Goal: Task Accomplishment & Management: Manage account settings

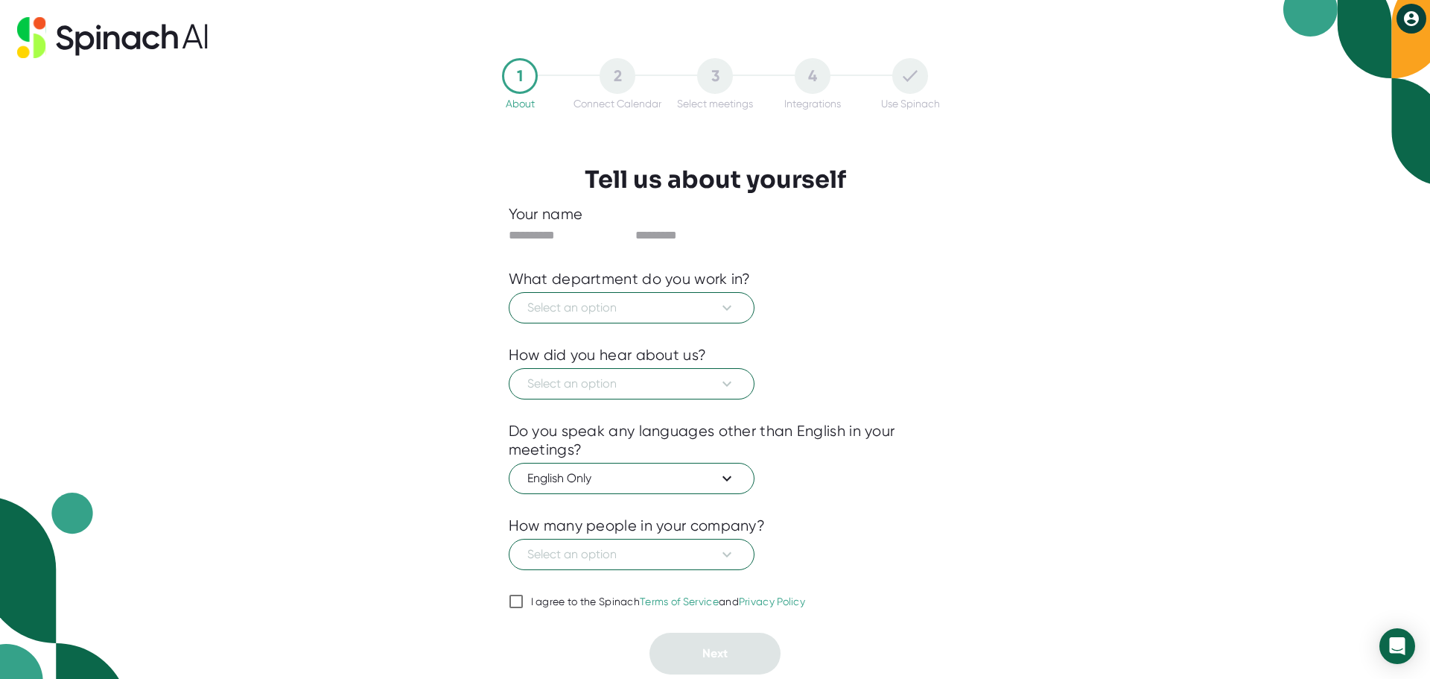
click at [556, 233] on input "text" at bounding box center [568, 235] width 119 height 24
type input "****"
type input "******"
click at [574, 323] on button "Select an option" at bounding box center [632, 308] width 246 height 31
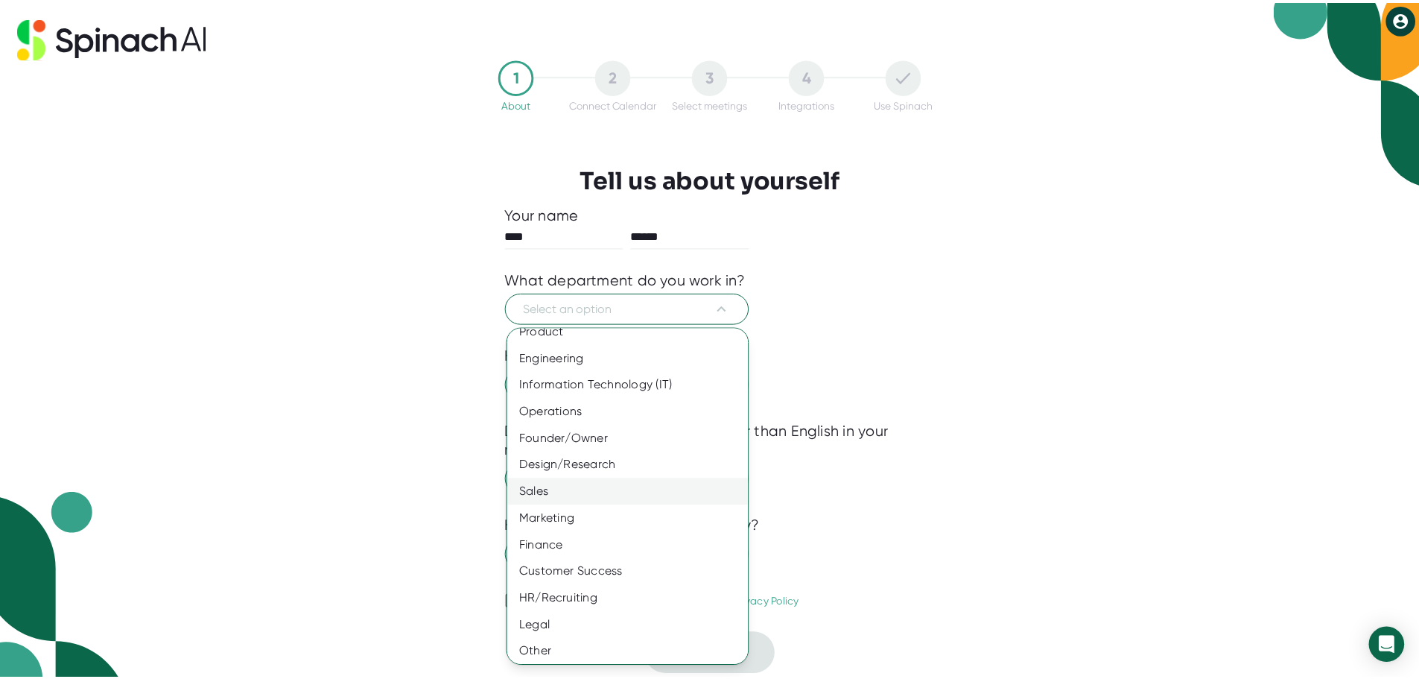
scroll to position [16, 0]
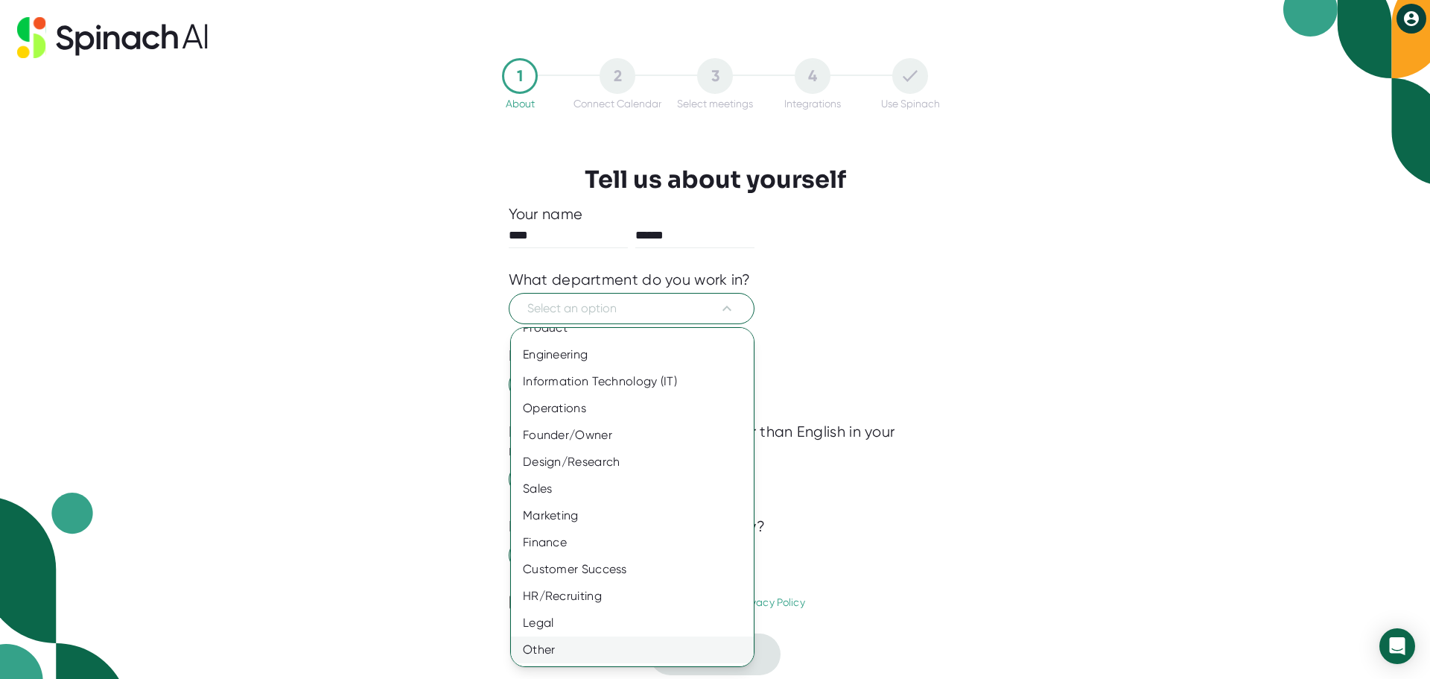
click at [599, 649] on div "Other" at bounding box center [638, 649] width 254 height 27
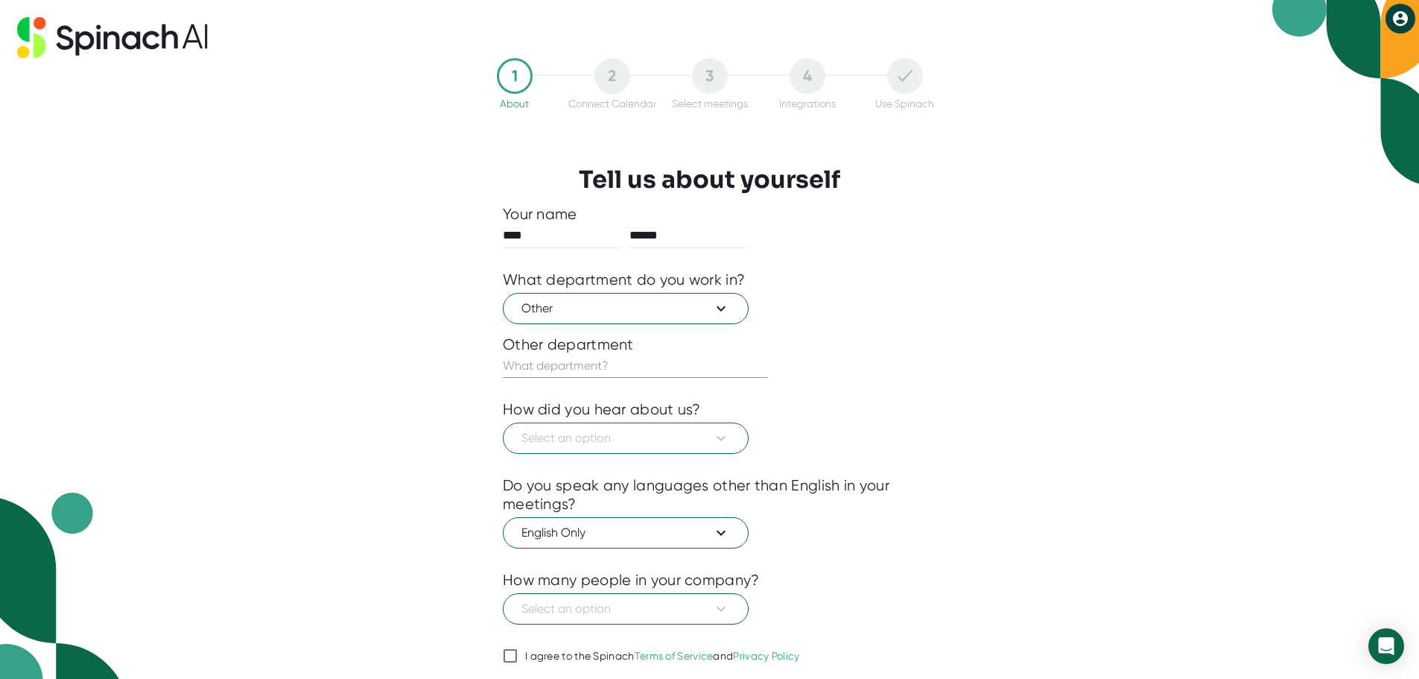
click at [655, 368] on input "text" at bounding box center [635, 366] width 265 height 24
type input "Admin"
click at [649, 440] on span "Select an option" at bounding box center [625, 438] width 209 height 18
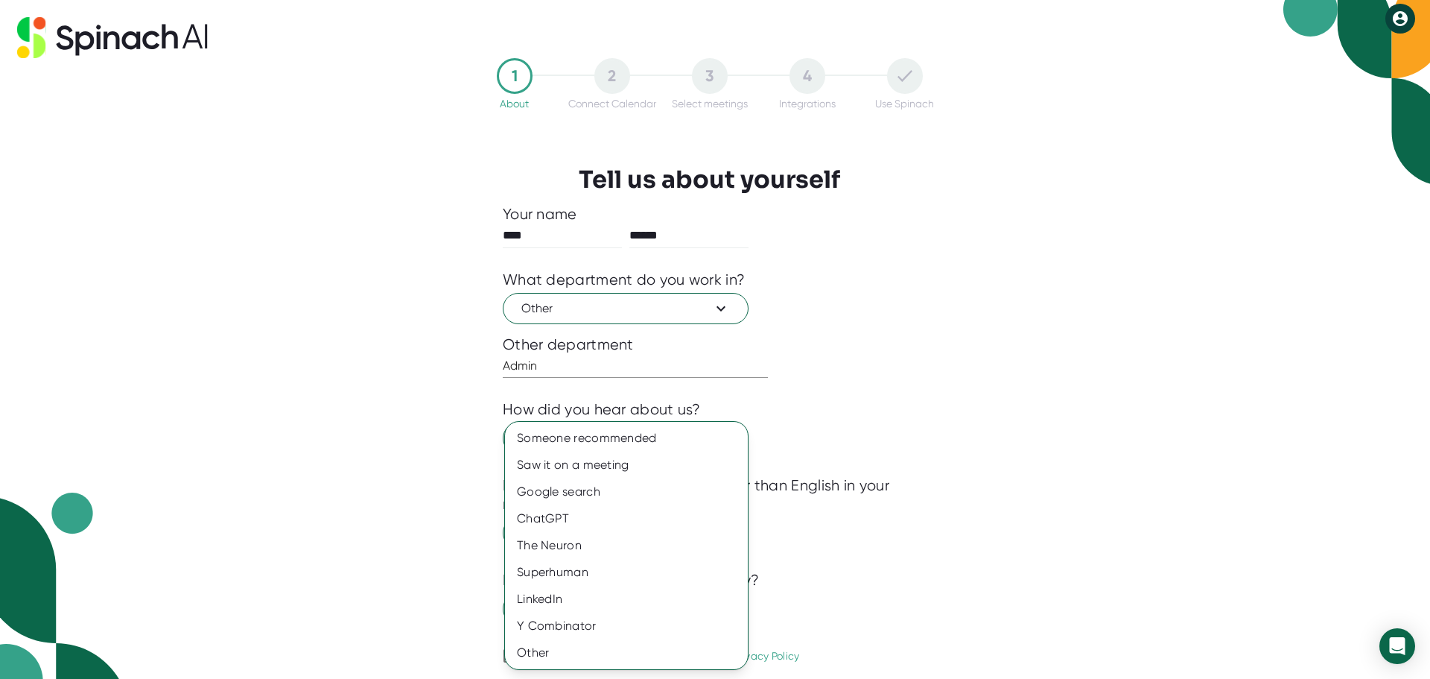
click at [924, 424] on div at bounding box center [715, 339] width 1430 height 679
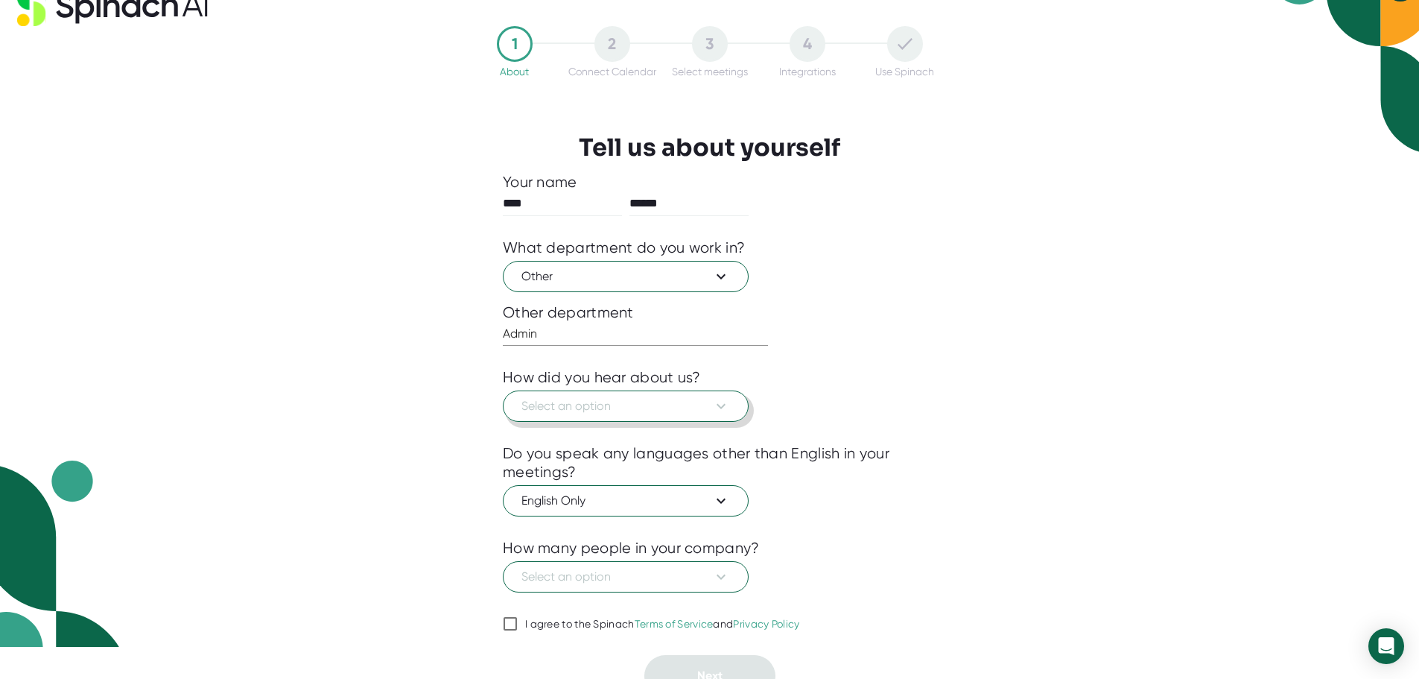
scroll to position [50, 0]
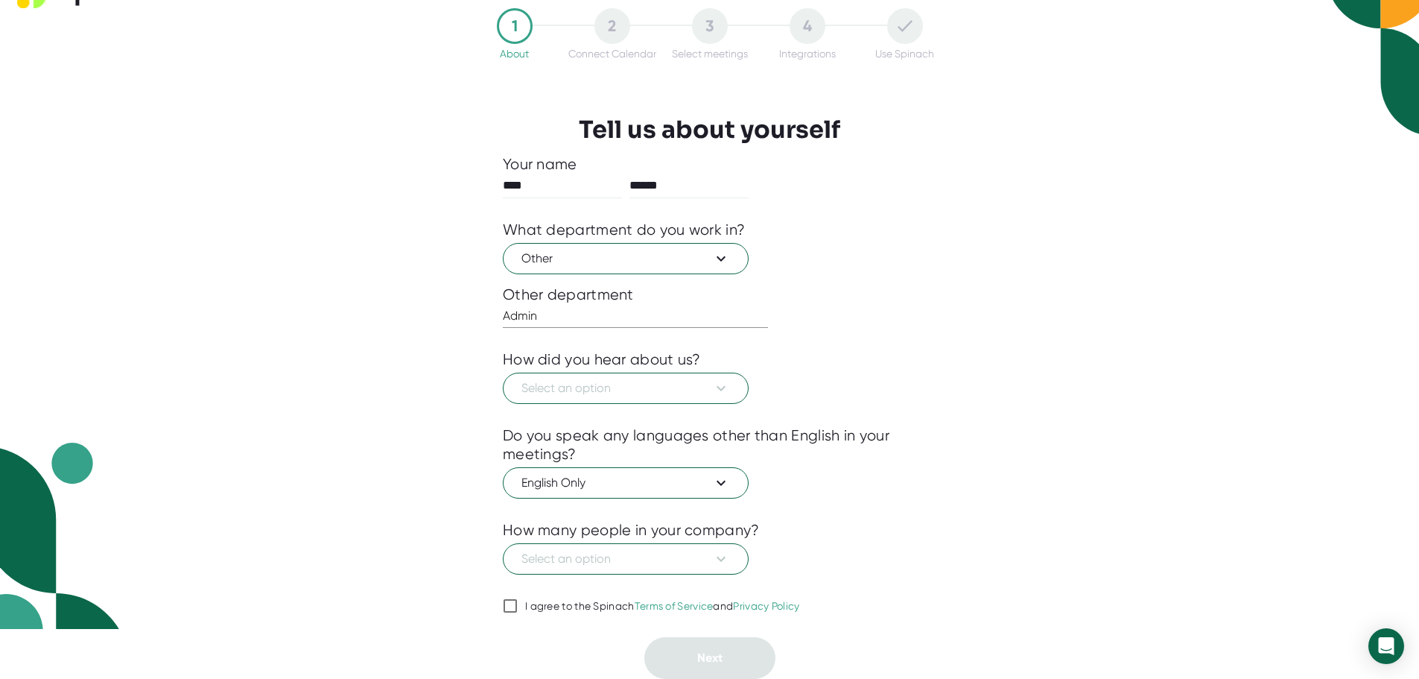
click at [511, 605] on input "I agree to the Spinach Terms of Service and Privacy Policy" at bounding box center [510, 606] width 15 height 18
checkbox input "true"
click at [694, 558] on span "Select an option" at bounding box center [625, 559] width 209 height 18
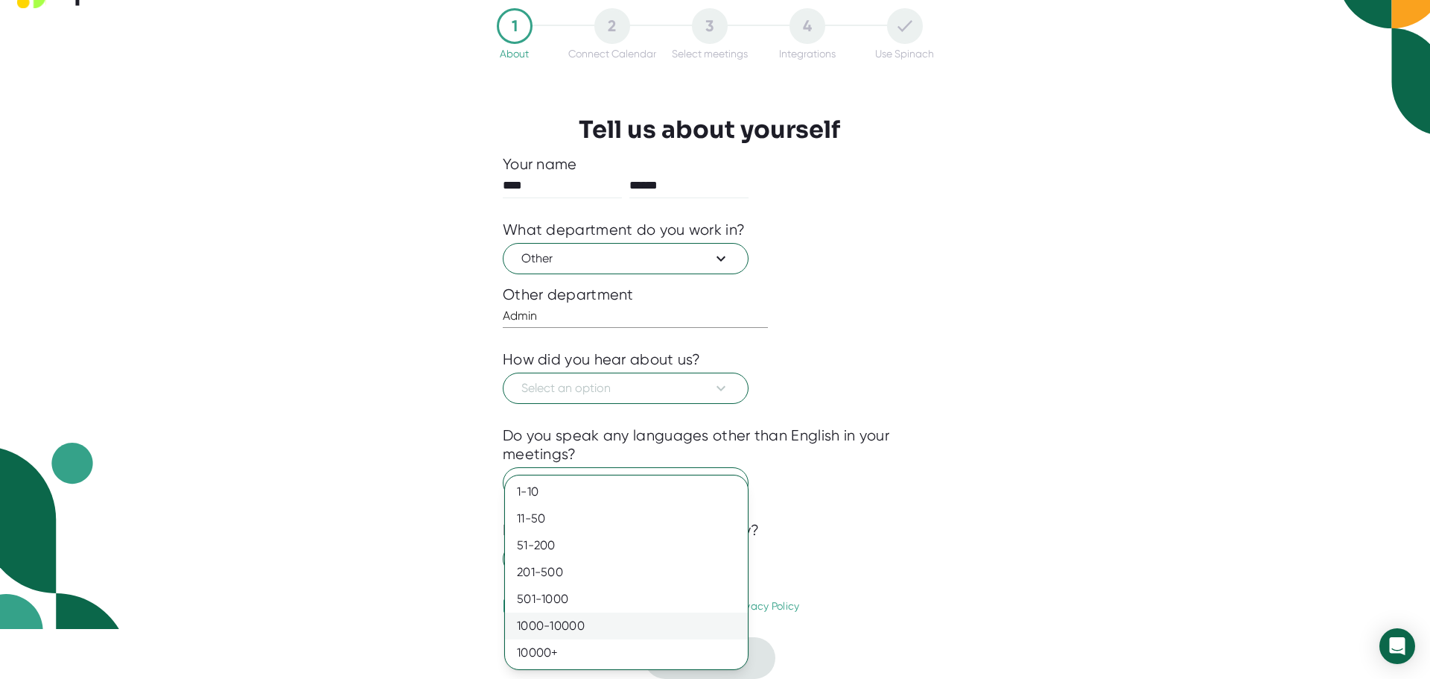
click at [618, 630] on div "1000-10000" at bounding box center [626, 625] width 243 height 27
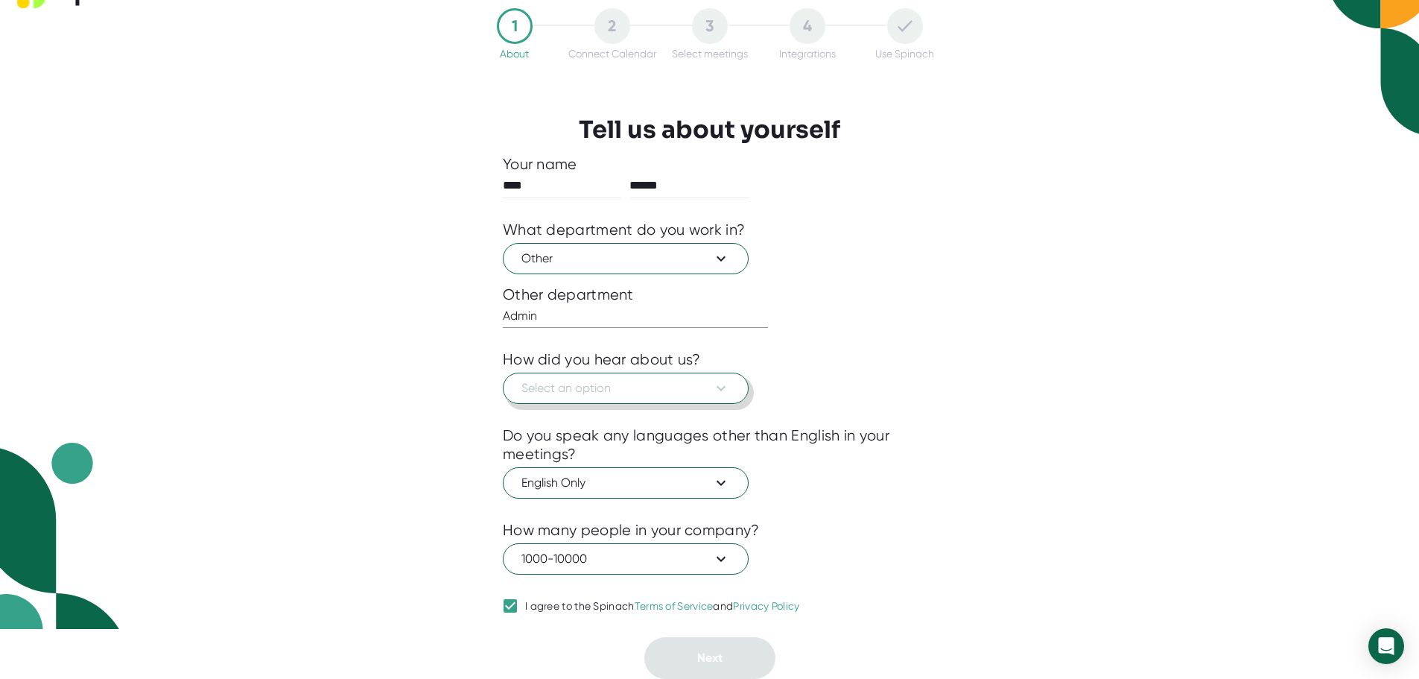
click at [653, 397] on span "Select an option" at bounding box center [625, 388] width 209 height 18
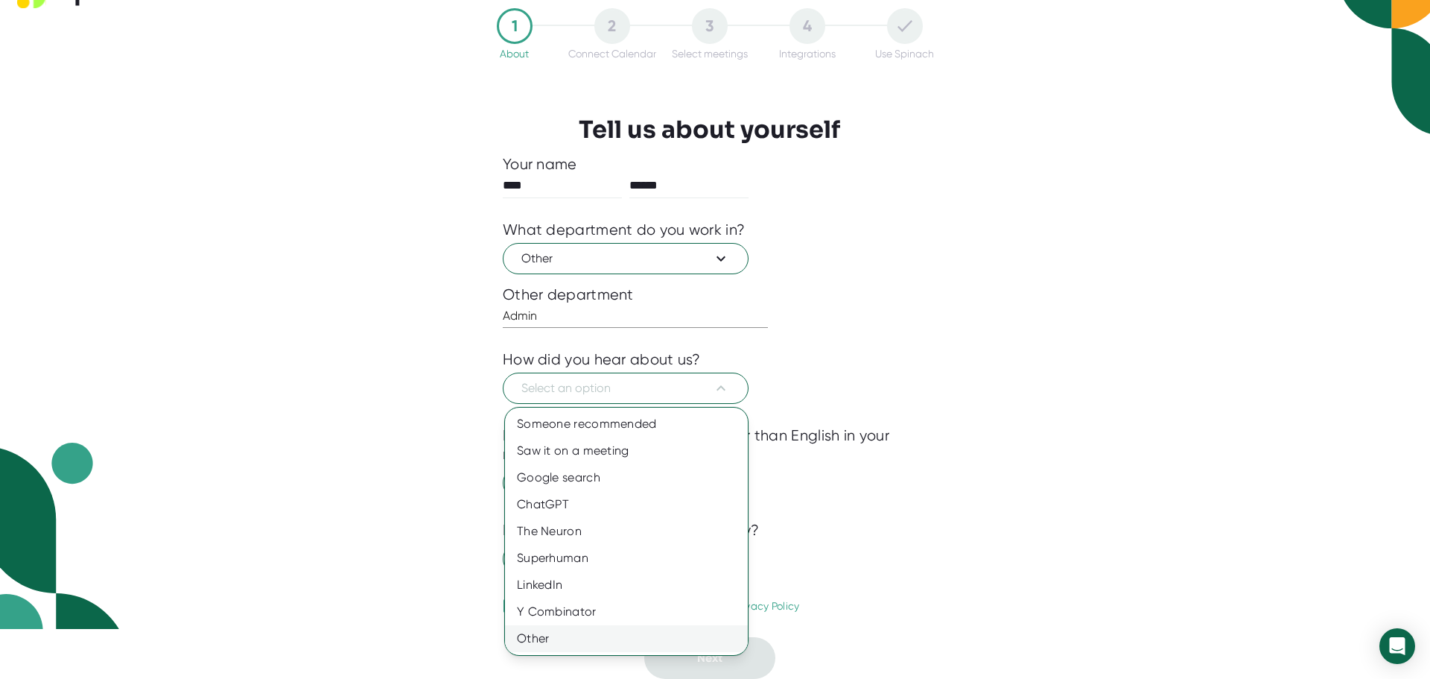
click at [626, 639] on div "Other" at bounding box center [626, 638] width 243 height 27
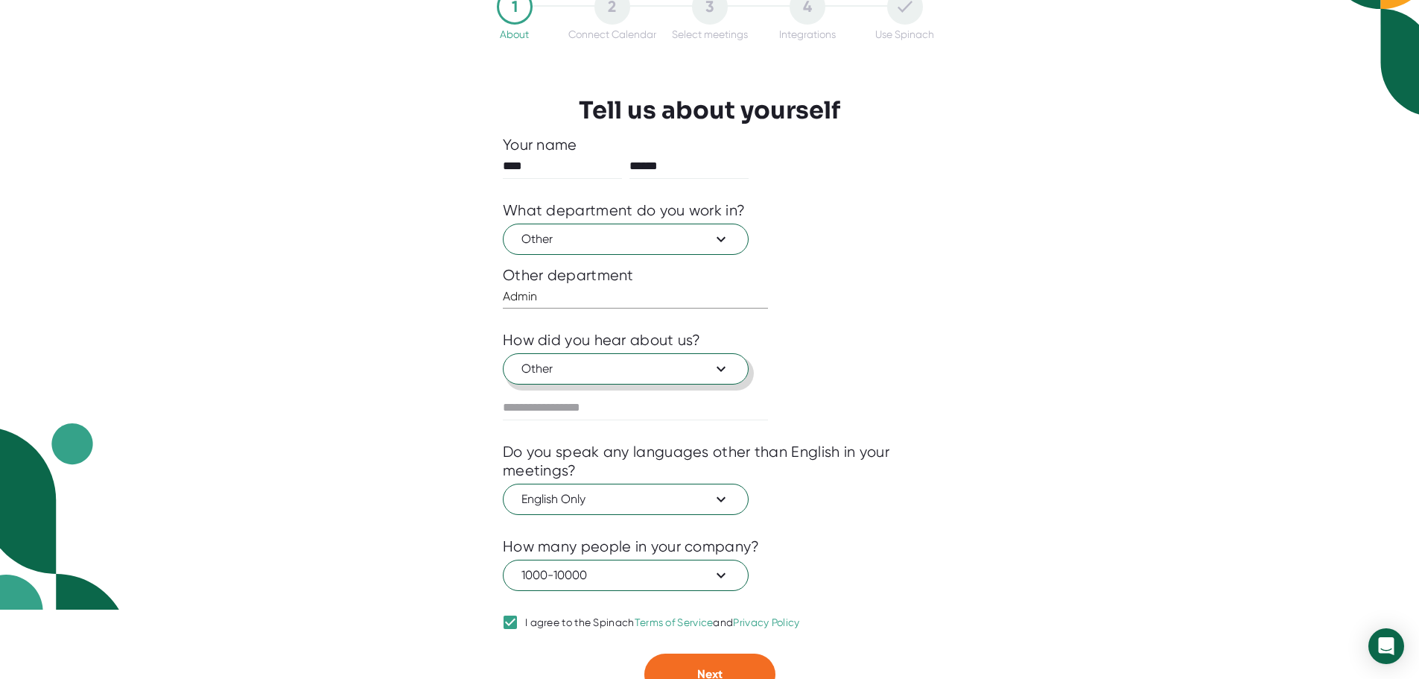
scroll to position [86, 0]
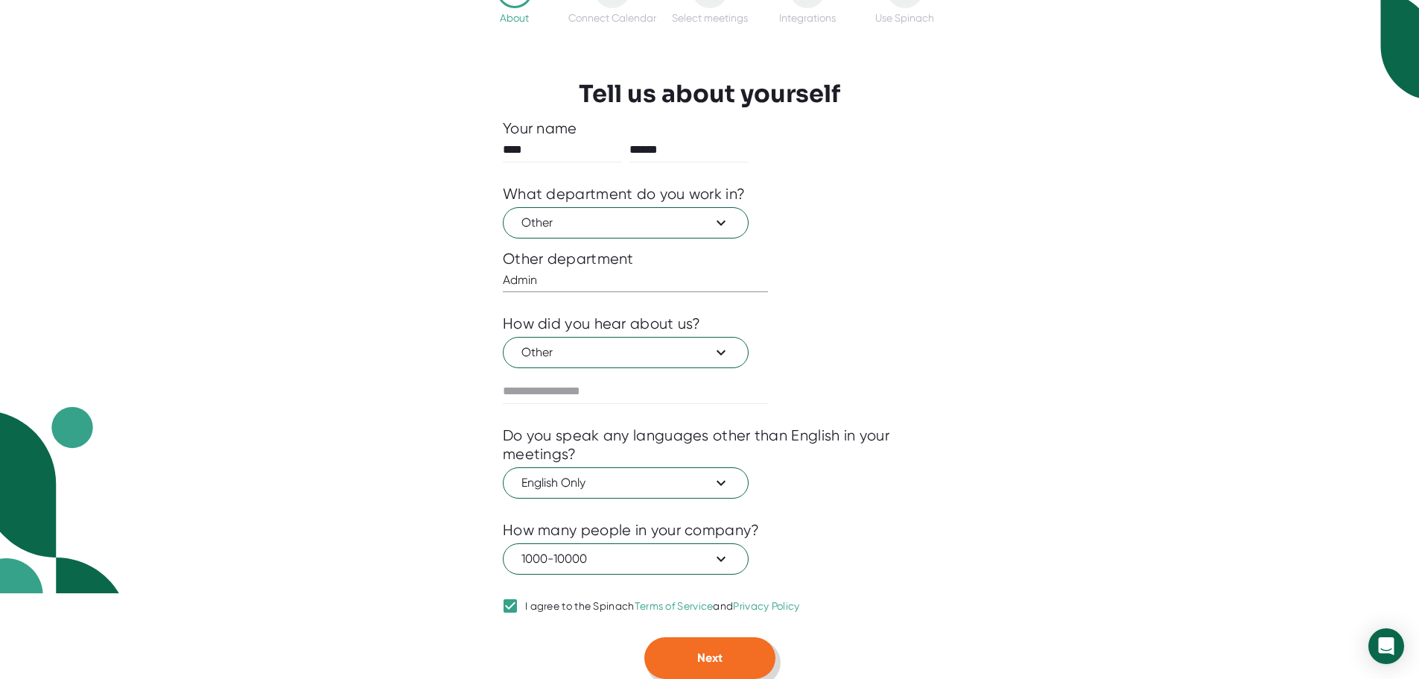
click at [730, 663] on button "Next" at bounding box center [709, 658] width 131 height 42
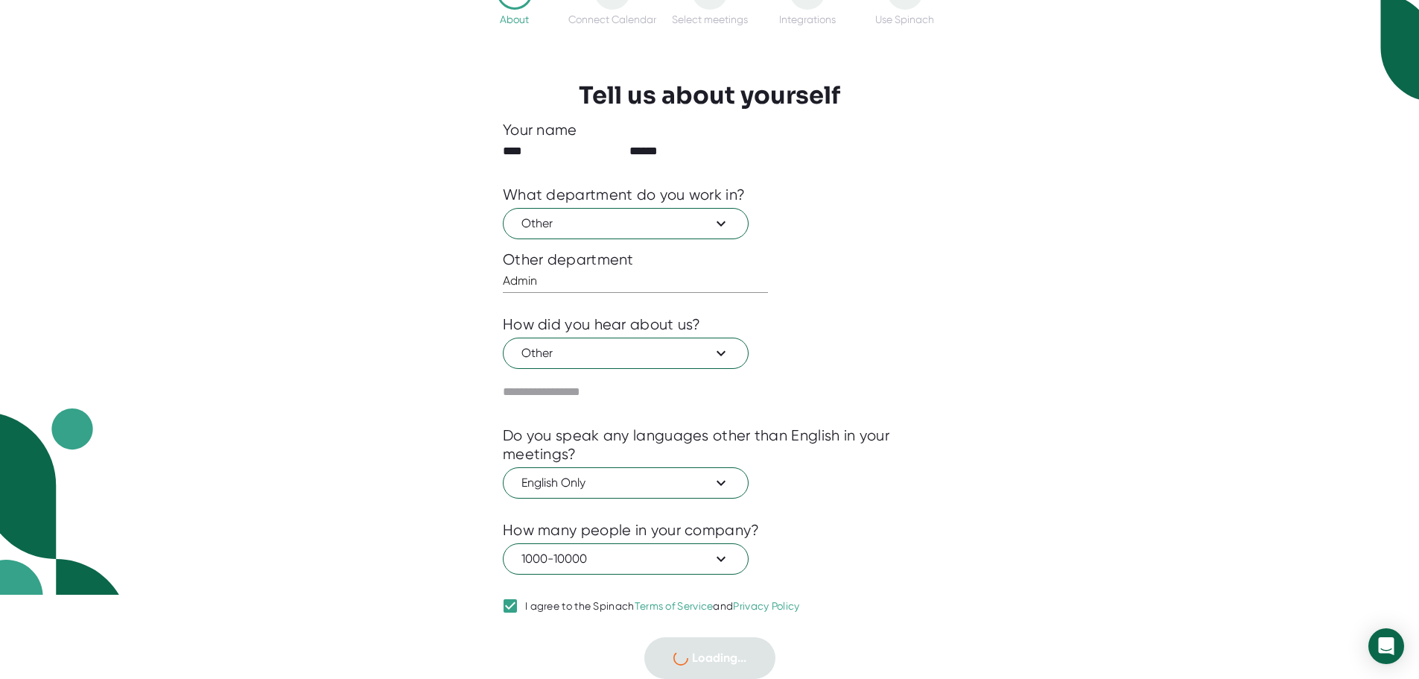
scroll to position [0, 0]
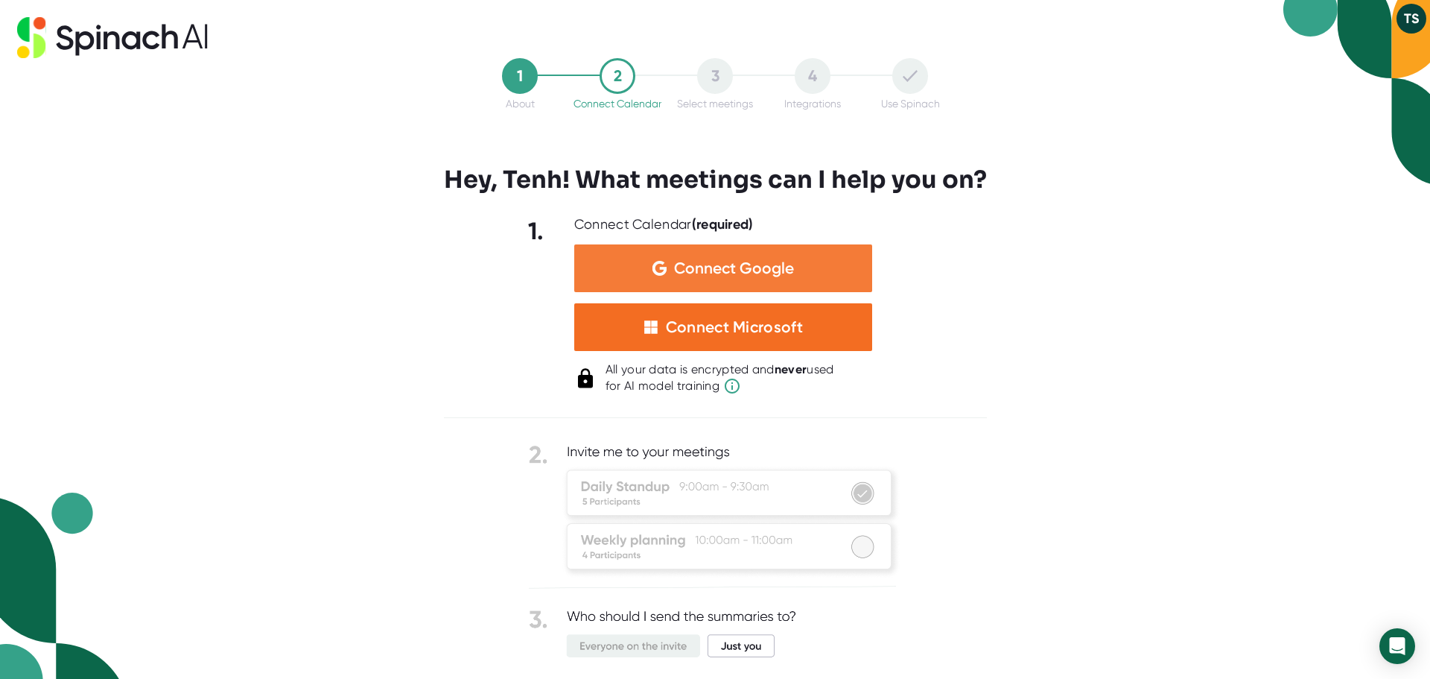
click at [713, 273] on span "Connect Google" at bounding box center [734, 268] width 120 height 15
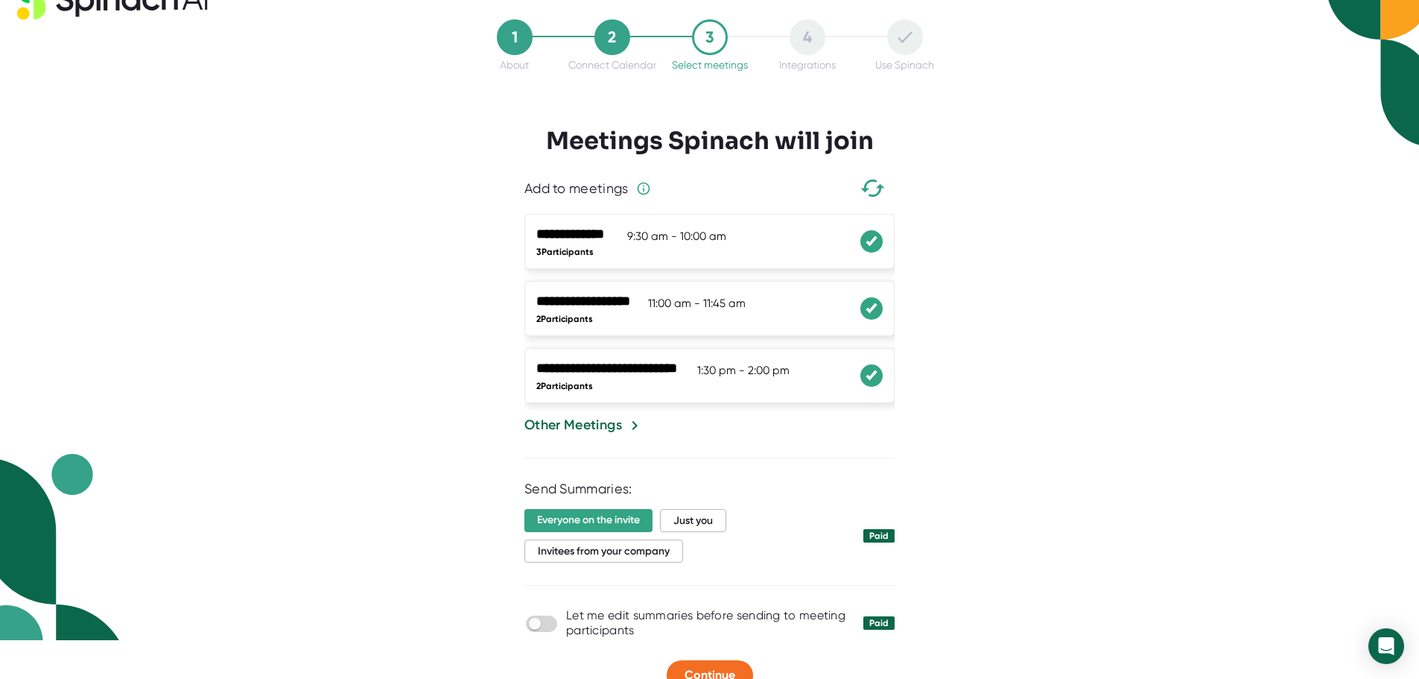
scroll to position [72, 0]
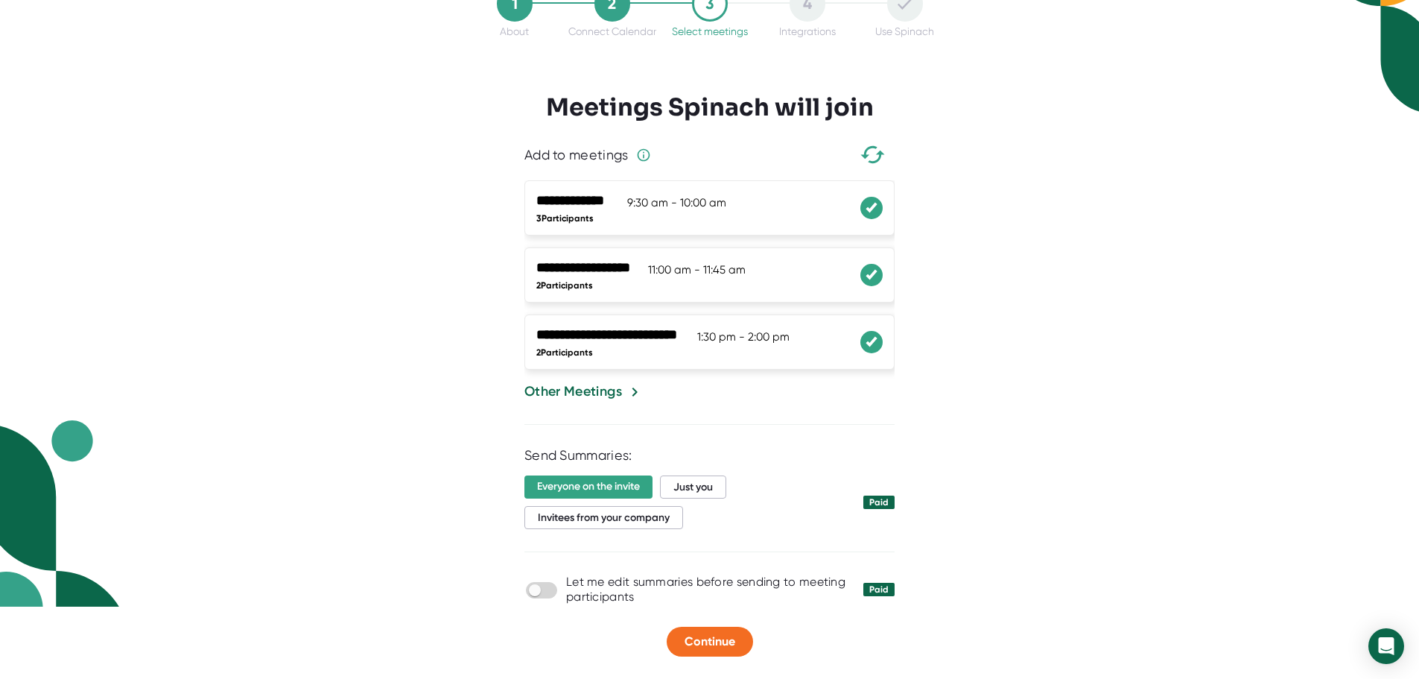
click at [876, 204] on icon at bounding box center [871, 206] width 9 height 7
click at [872, 270] on icon at bounding box center [871, 275] width 15 height 12
click at [883, 337] on div "1:30 pm - 2:00 pm" at bounding box center [846, 336] width 317 height 13
click at [702, 485] on span "Just you" at bounding box center [693, 486] width 66 height 23
click at [719, 638] on span "Continue" at bounding box center [710, 641] width 51 height 14
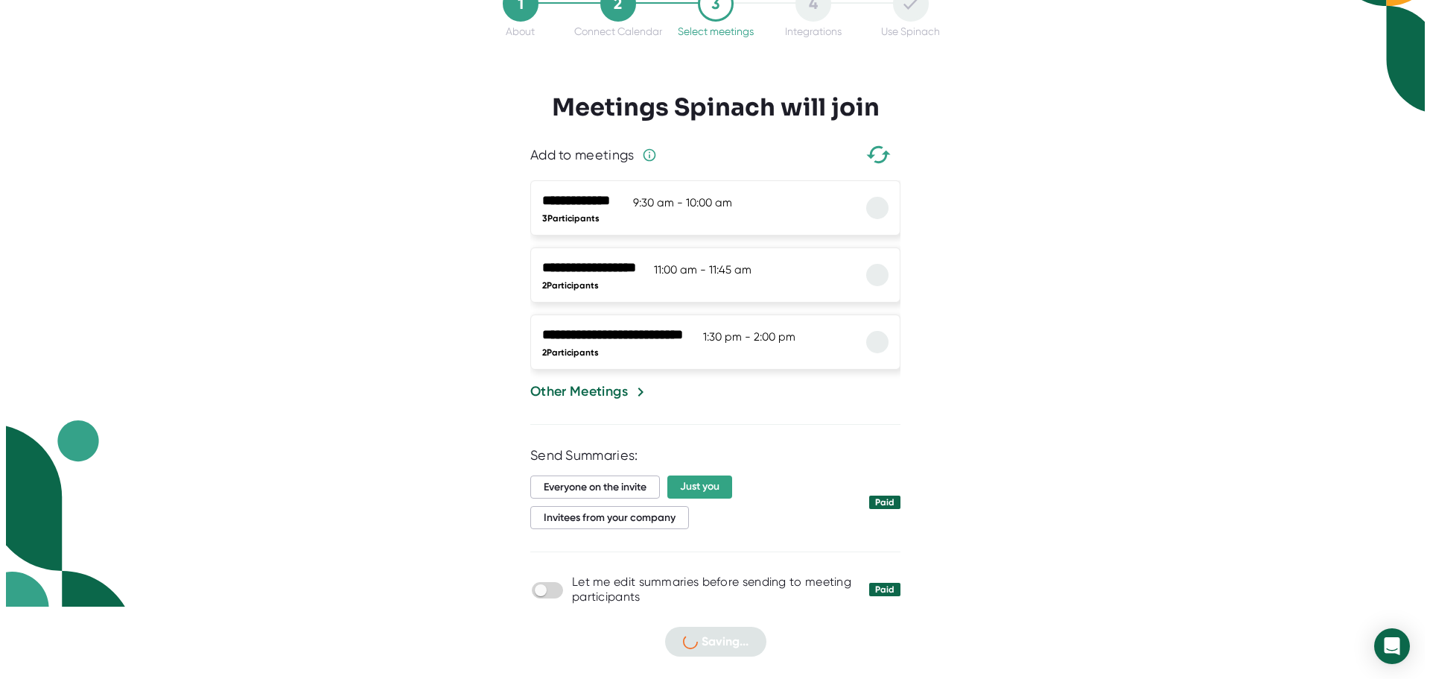
scroll to position [0, 0]
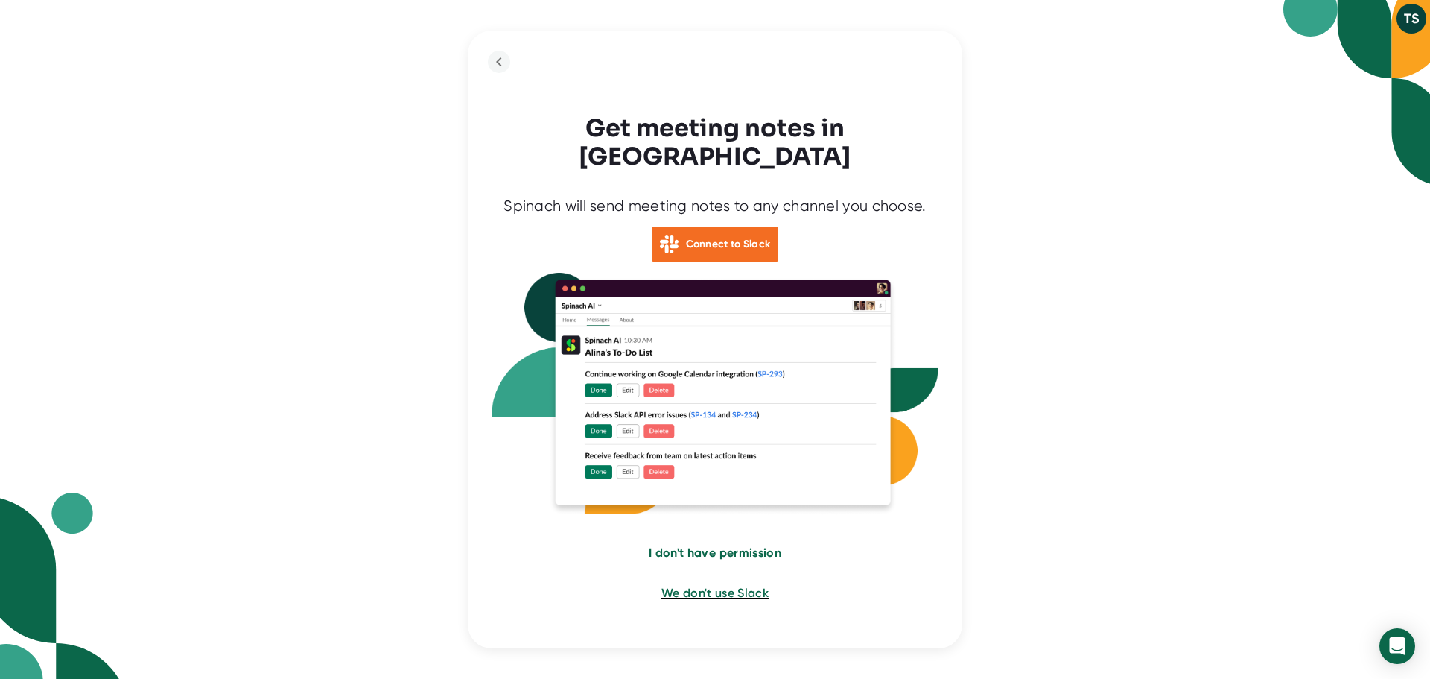
click at [726, 545] on span "I don't have permission" at bounding box center [715, 552] width 133 height 14
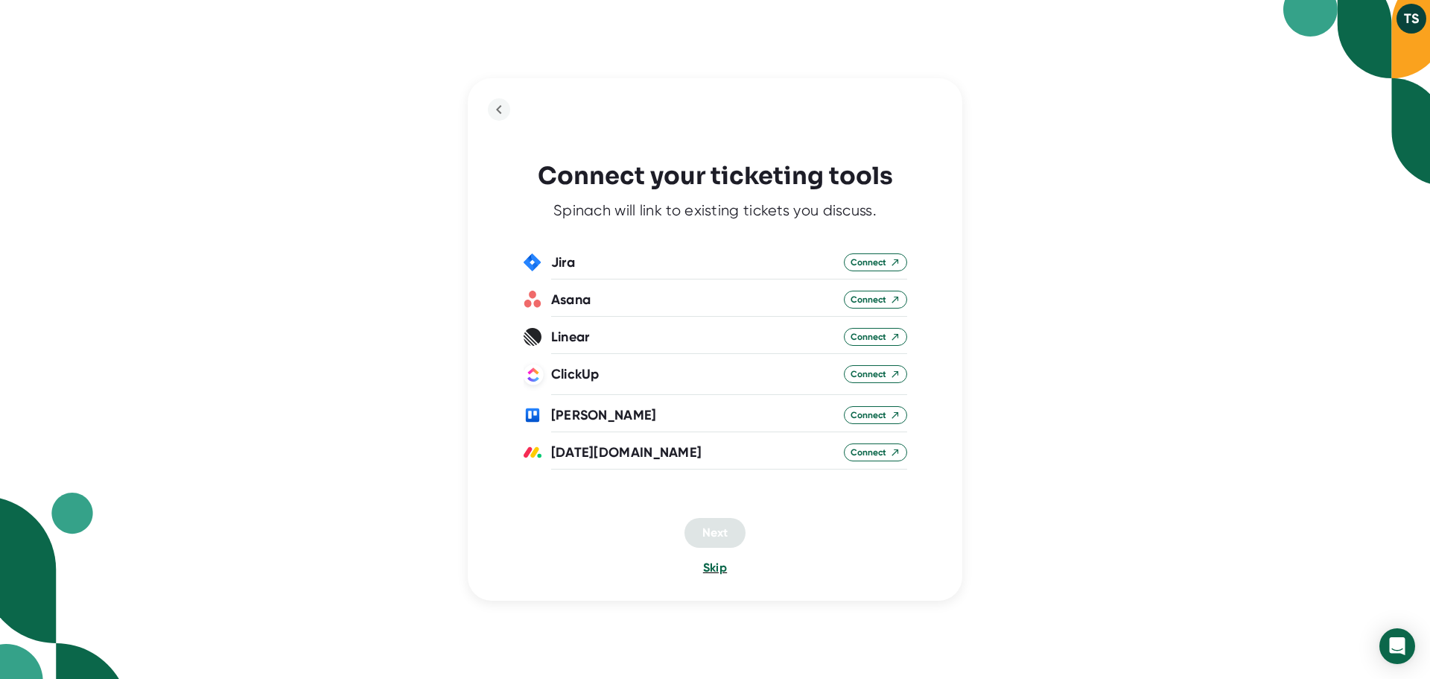
click at [718, 568] on span "Skip" at bounding box center [715, 567] width 24 height 14
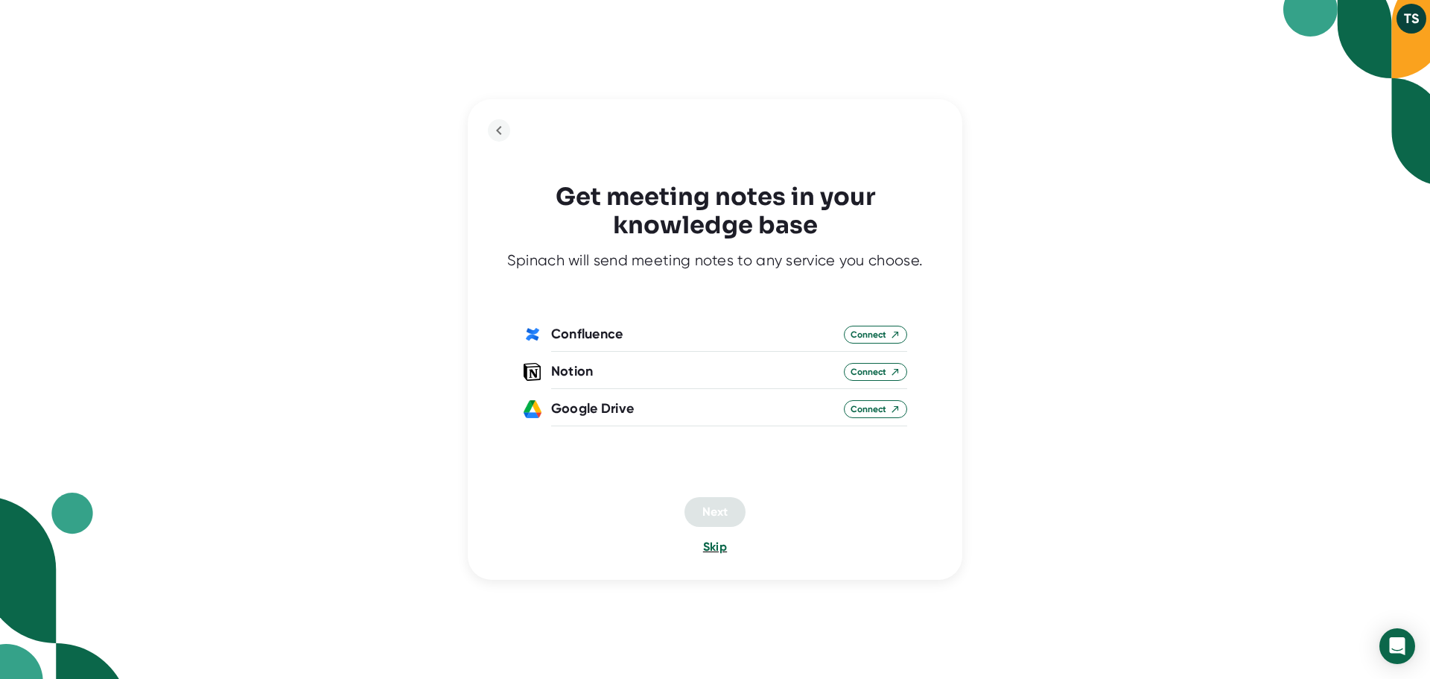
click at [716, 542] on span "Skip" at bounding box center [715, 546] width 24 height 14
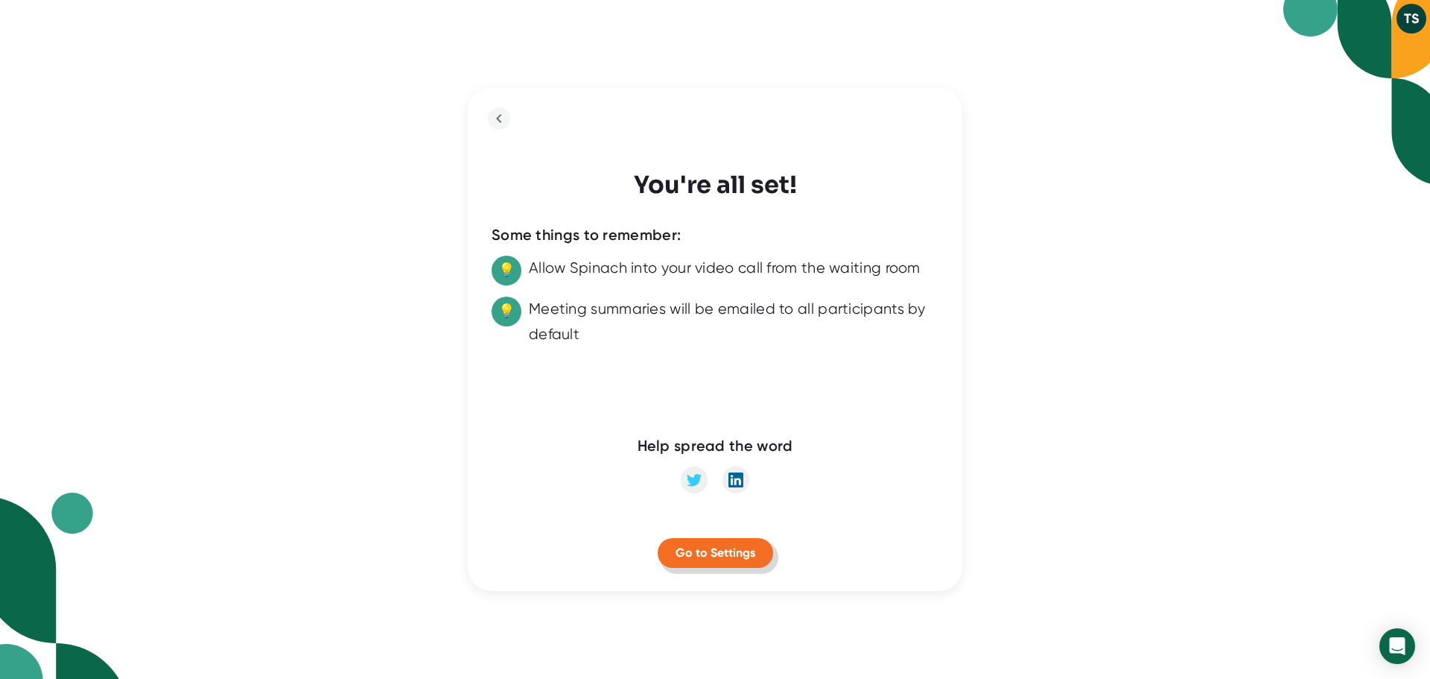
click at [721, 550] on span "Go to Settings" at bounding box center [716, 552] width 80 height 14
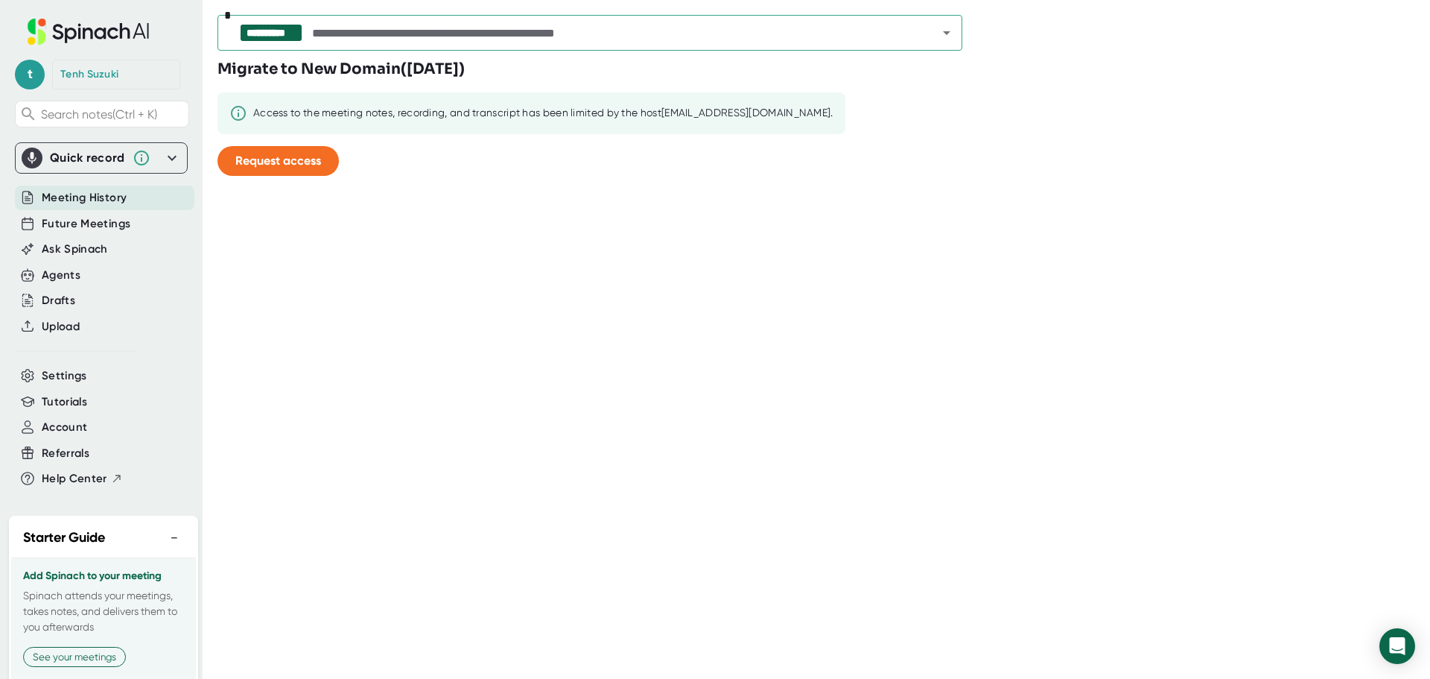
click at [77, 198] on span "Meeting History" at bounding box center [84, 197] width 85 height 17
click at [74, 219] on span "Future Meetings" at bounding box center [86, 223] width 89 height 17
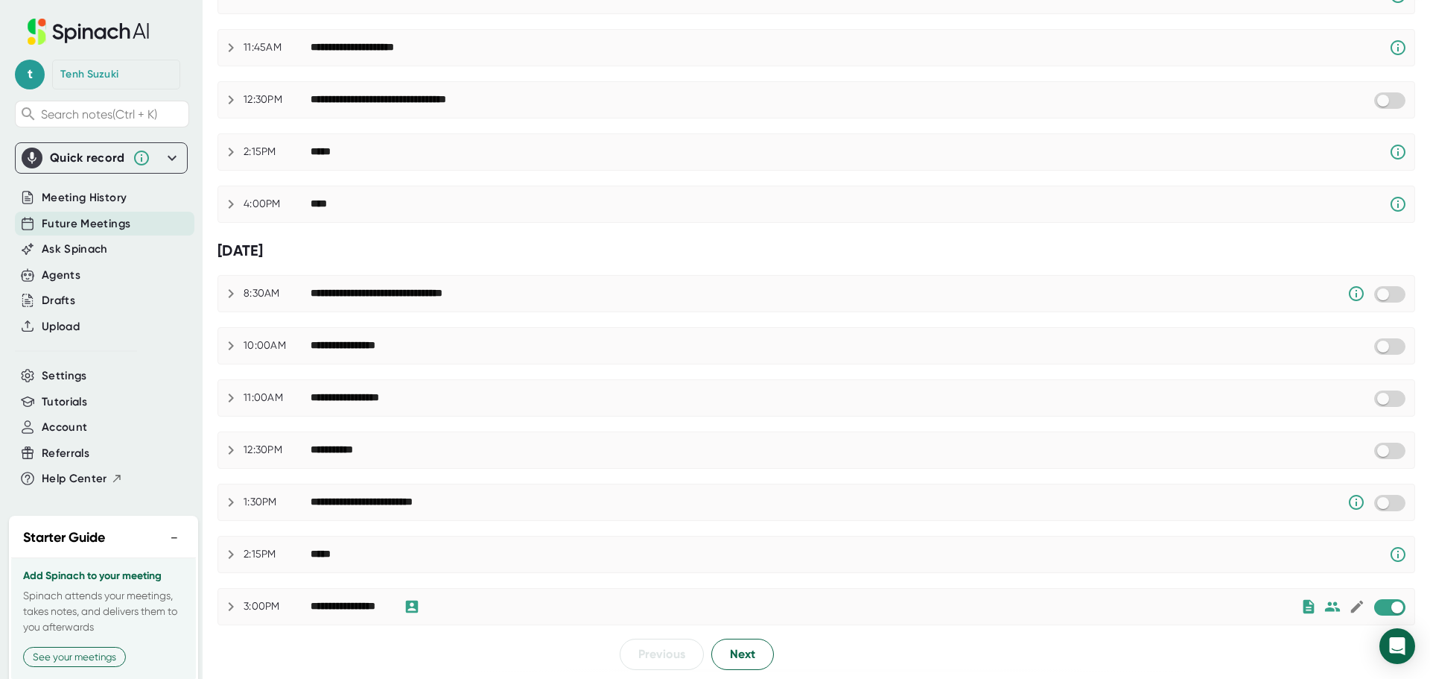
scroll to position [623, 0]
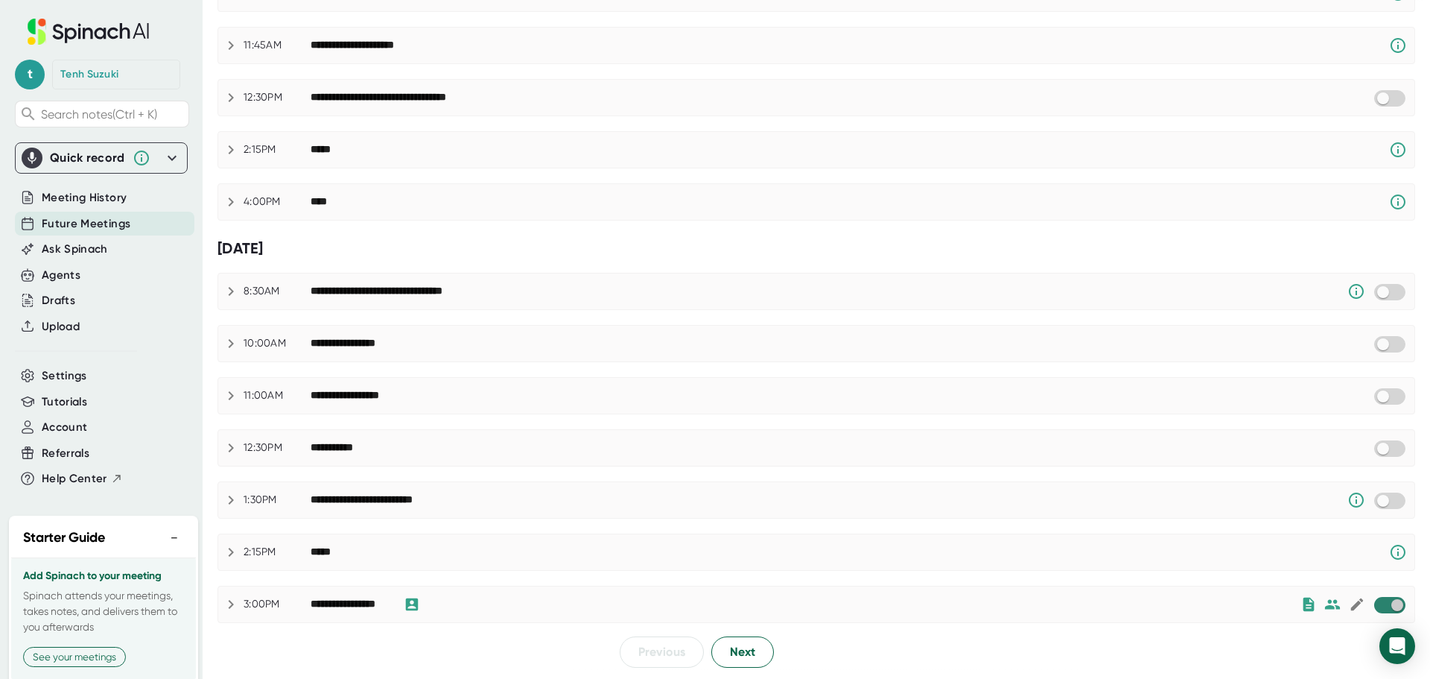
click at [1390, 606] on input "checkbox" at bounding box center [1397, 604] width 42 height 13
click at [738, 658] on span "Next" at bounding box center [742, 652] width 25 height 18
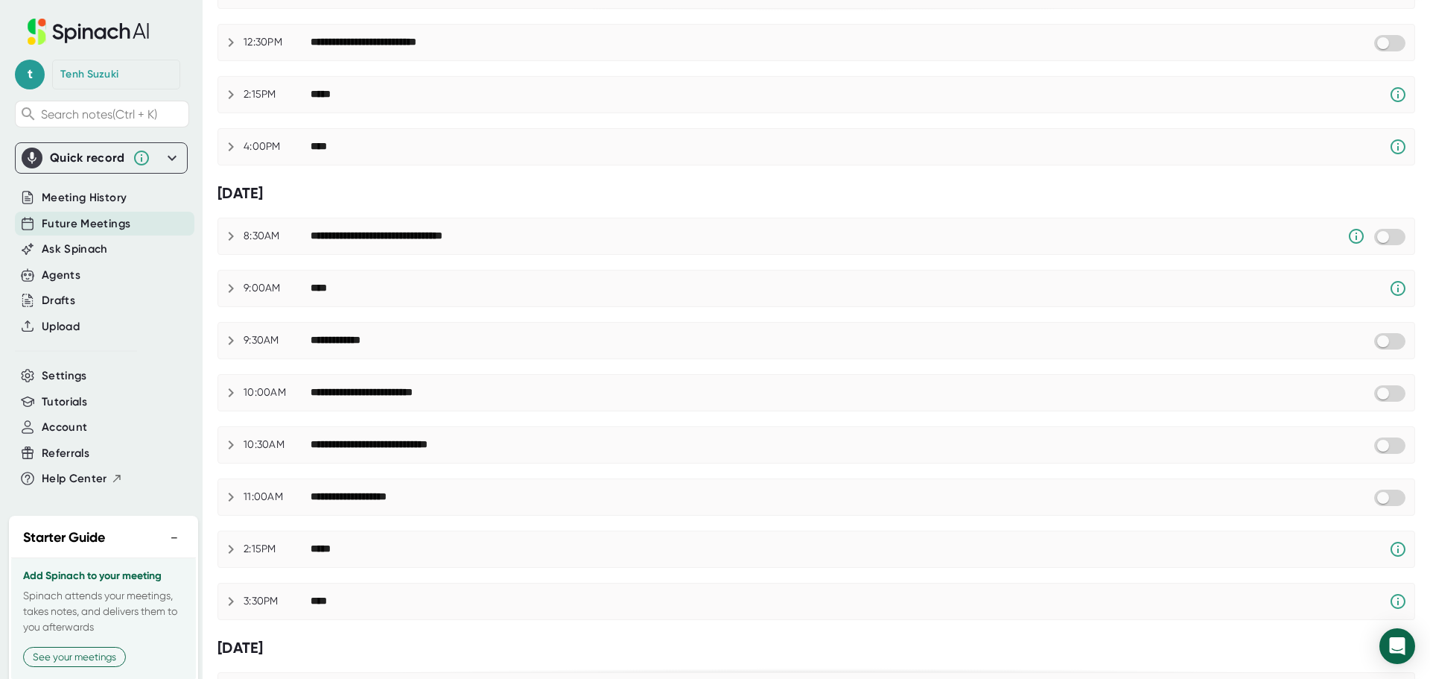
scroll to position [660, 0]
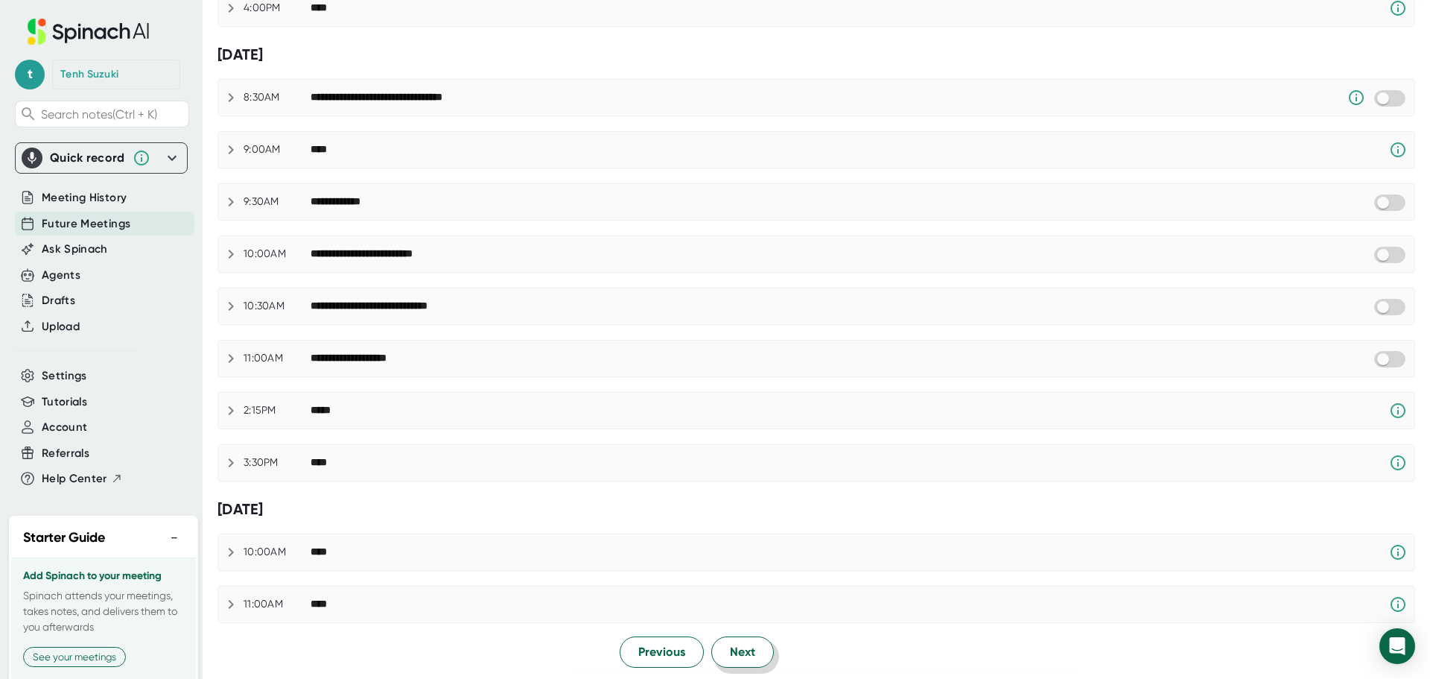
click at [752, 658] on button "Next" at bounding box center [742, 651] width 63 height 31
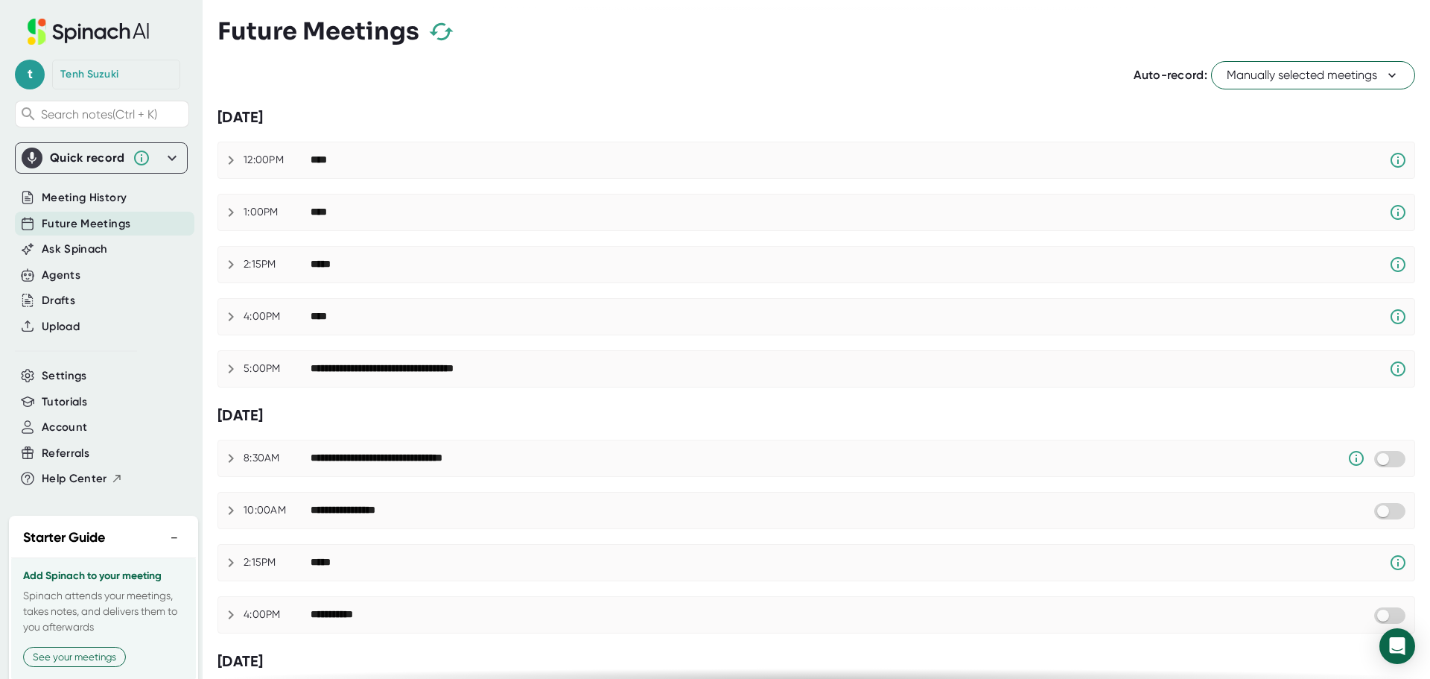
scroll to position [0, 0]
click at [165, 537] on button "−" at bounding box center [174, 538] width 19 height 22
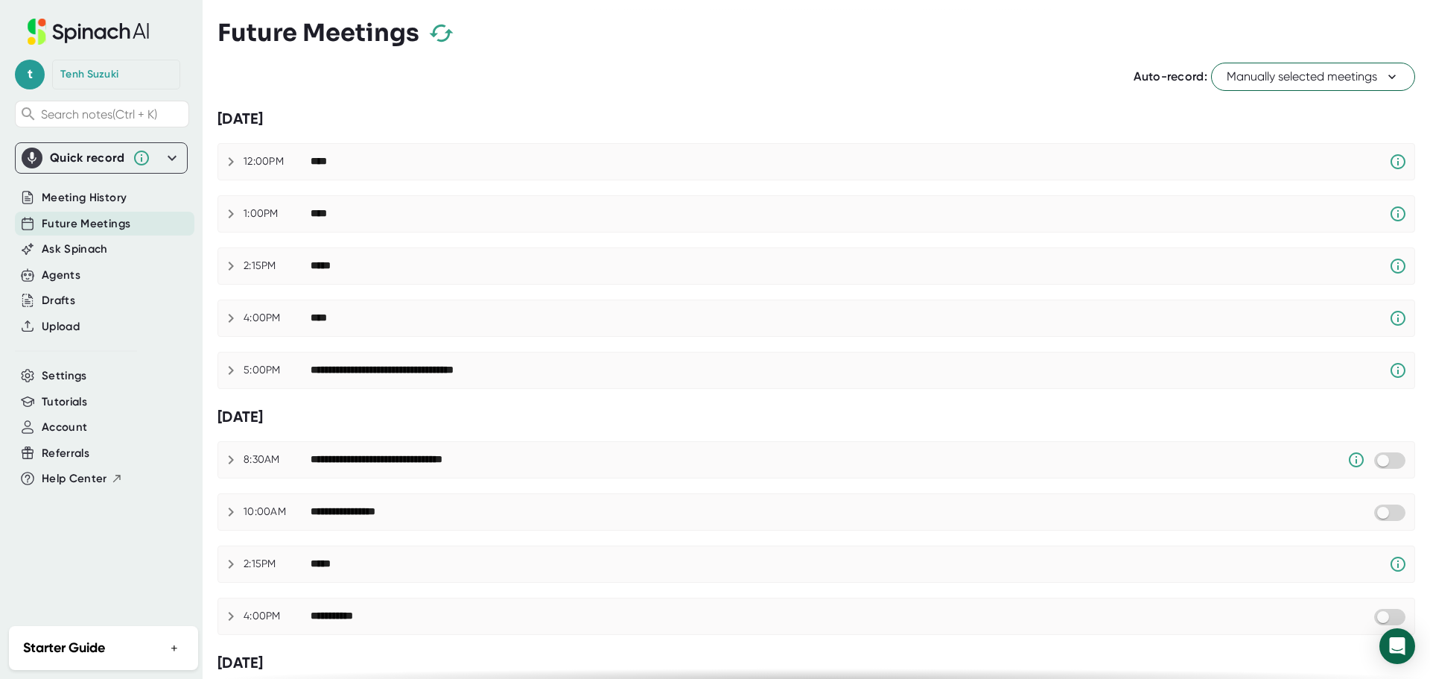
click at [119, 77] on div "[PERSON_NAME]" at bounding box center [116, 74] width 112 height 13
click at [29, 74] on span "t" at bounding box center [30, 75] width 30 height 30
click at [66, 177] on b "Logout" at bounding box center [64, 173] width 32 height 13
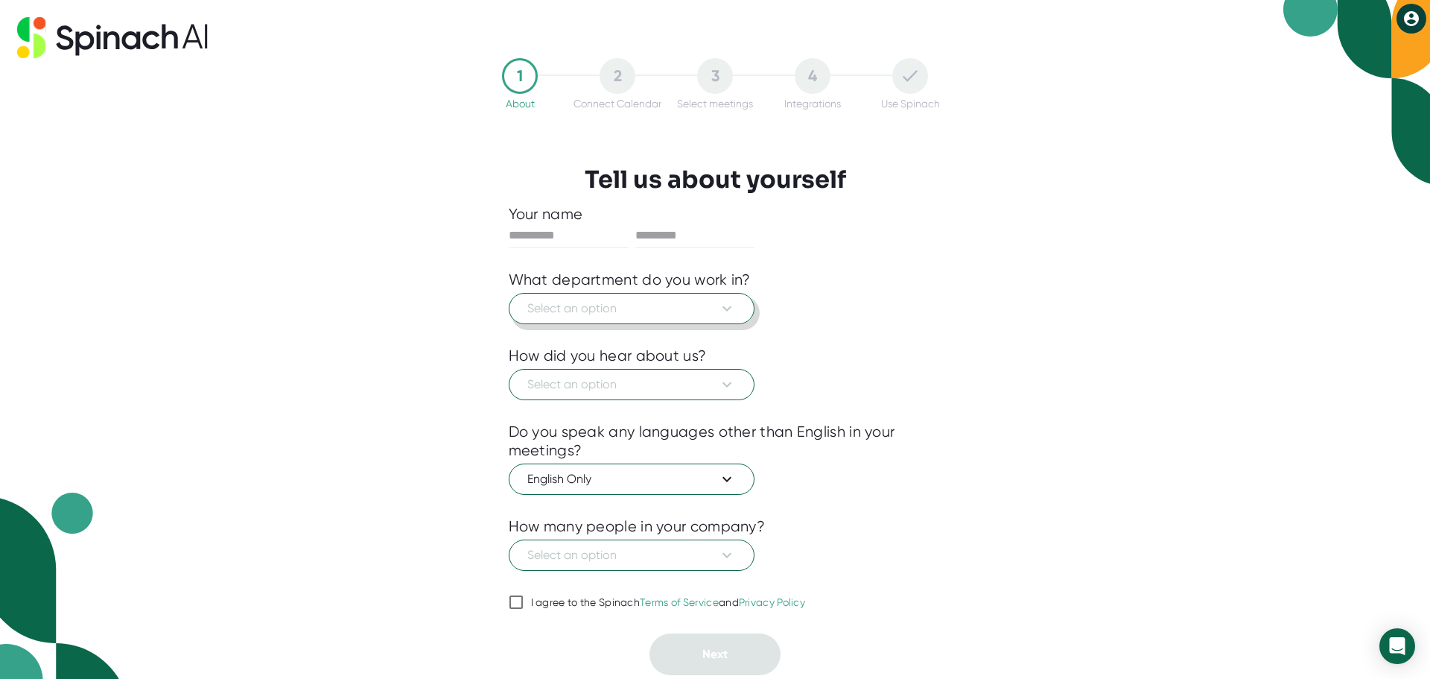
click at [689, 308] on span "Select an option" at bounding box center [631, 308] width 209 height 18
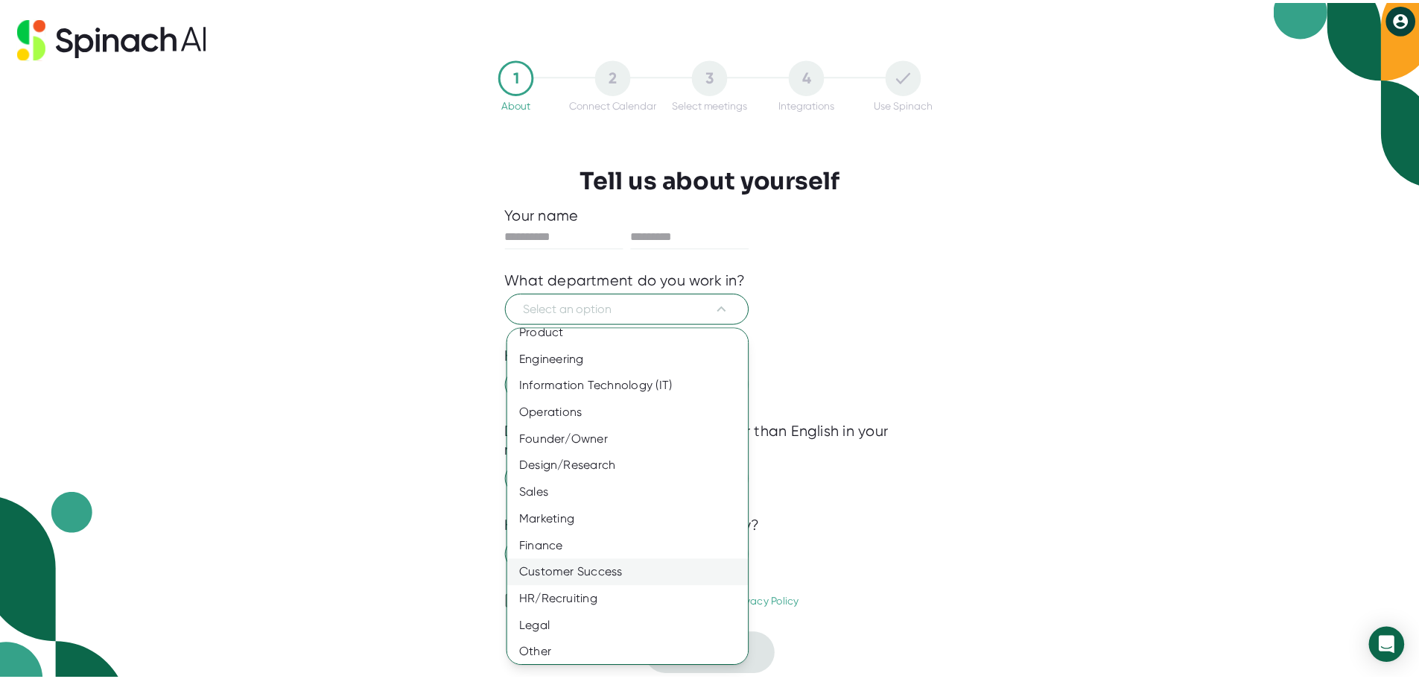
scroll to position [16, 0]
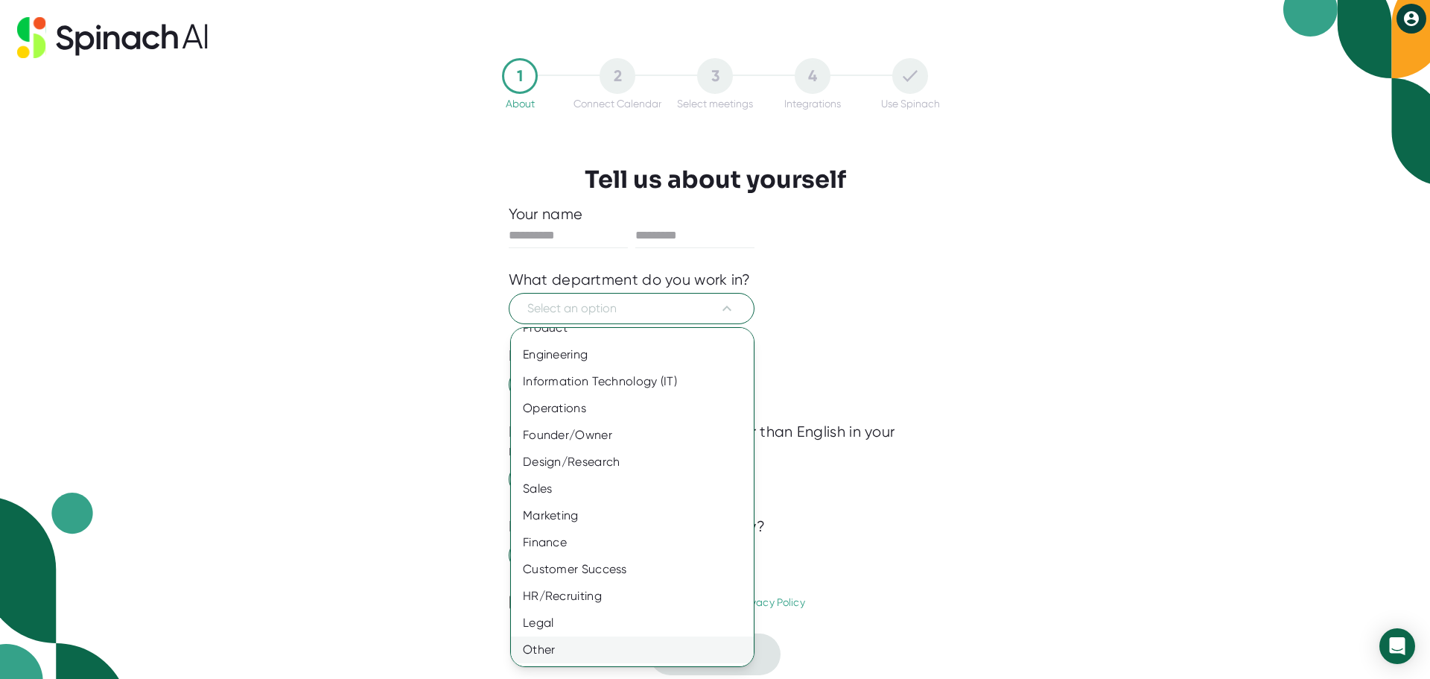
click at [597, 648] on div "Other" at bounding box center [638, 649] width 254 height 27
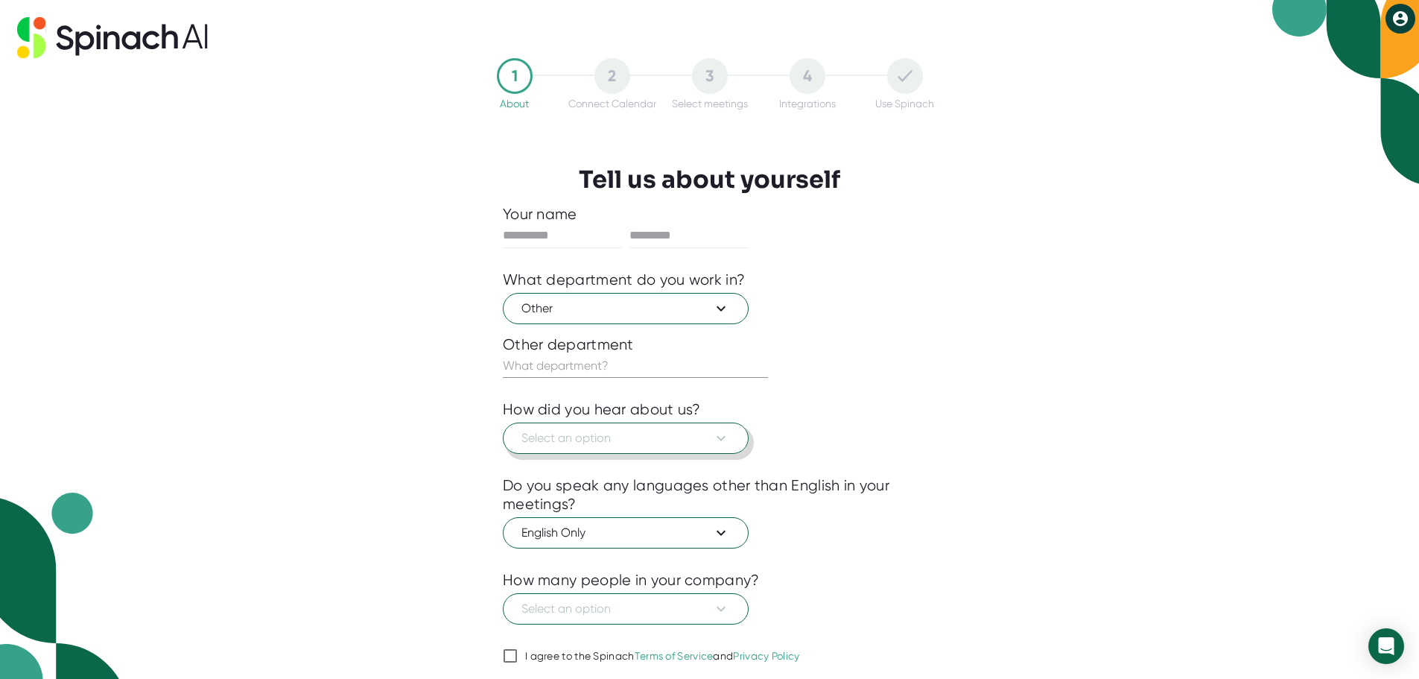
click at [690, 440] on span "Select an option" at bounding box center [625, 438] width 209 height 18
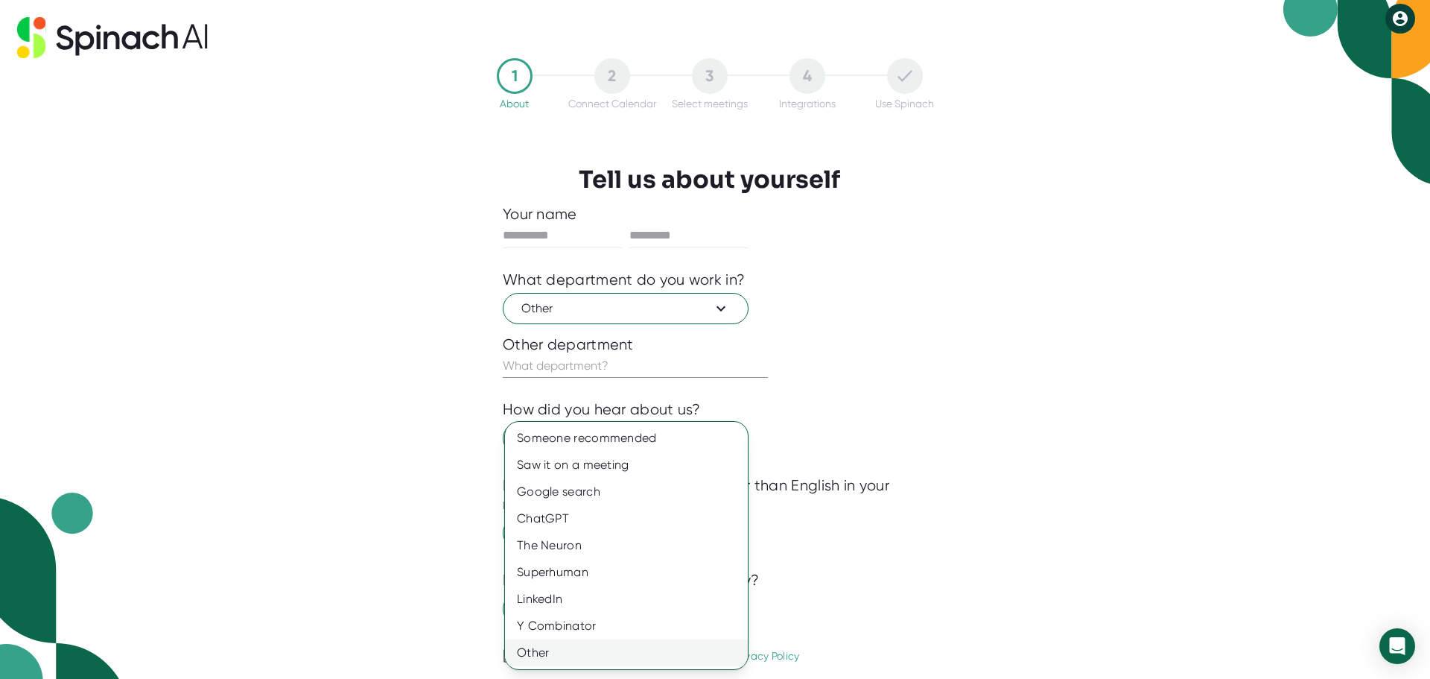
click at [580, 649] on div "Other" at bounding box center [626, 652] width 243 height 27
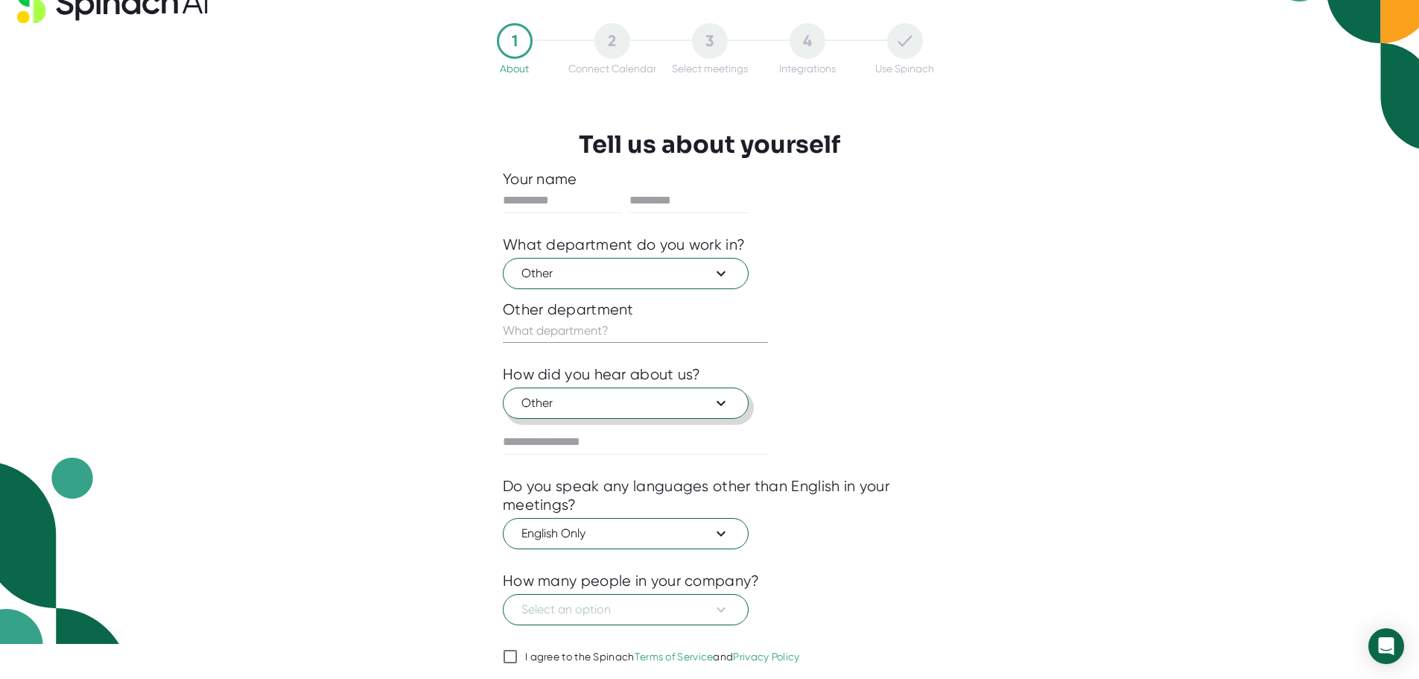
scroll to position [86, 0]
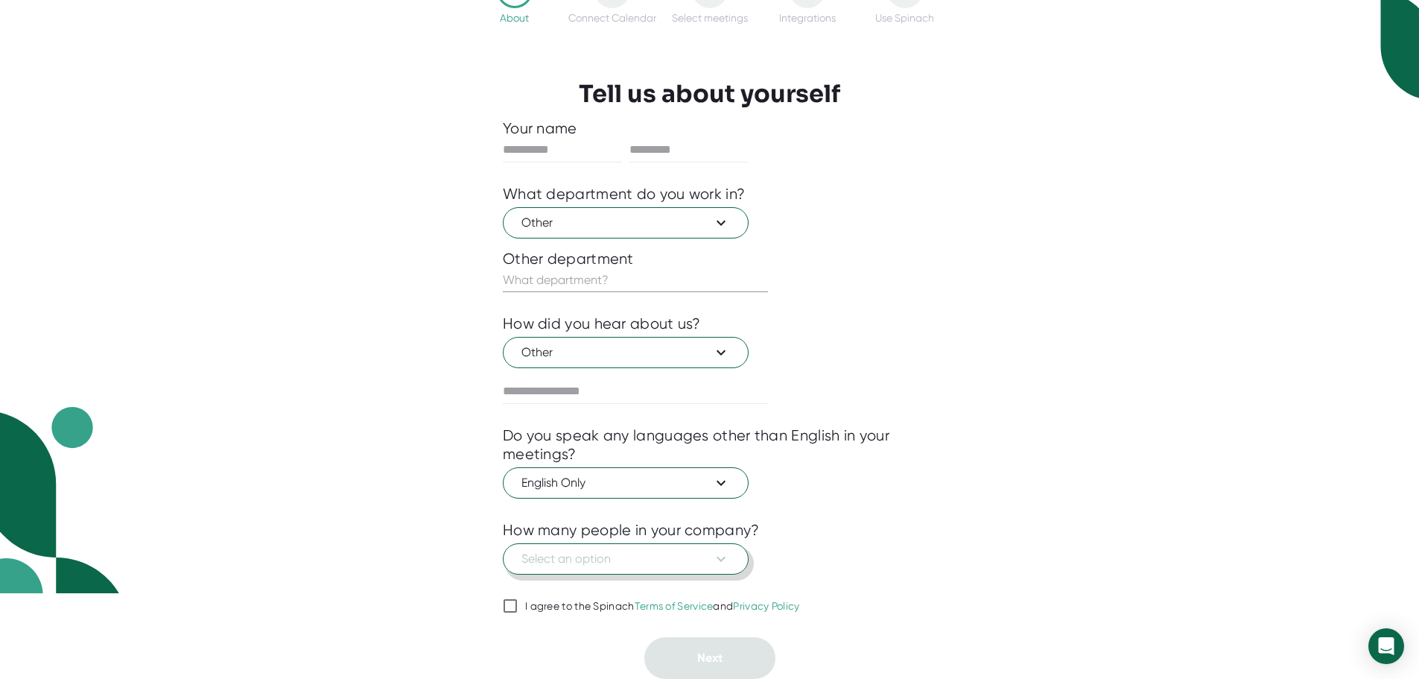
click at [673, 565] on span "Select an option" at bounding box center [625, 559] width 209 height 18
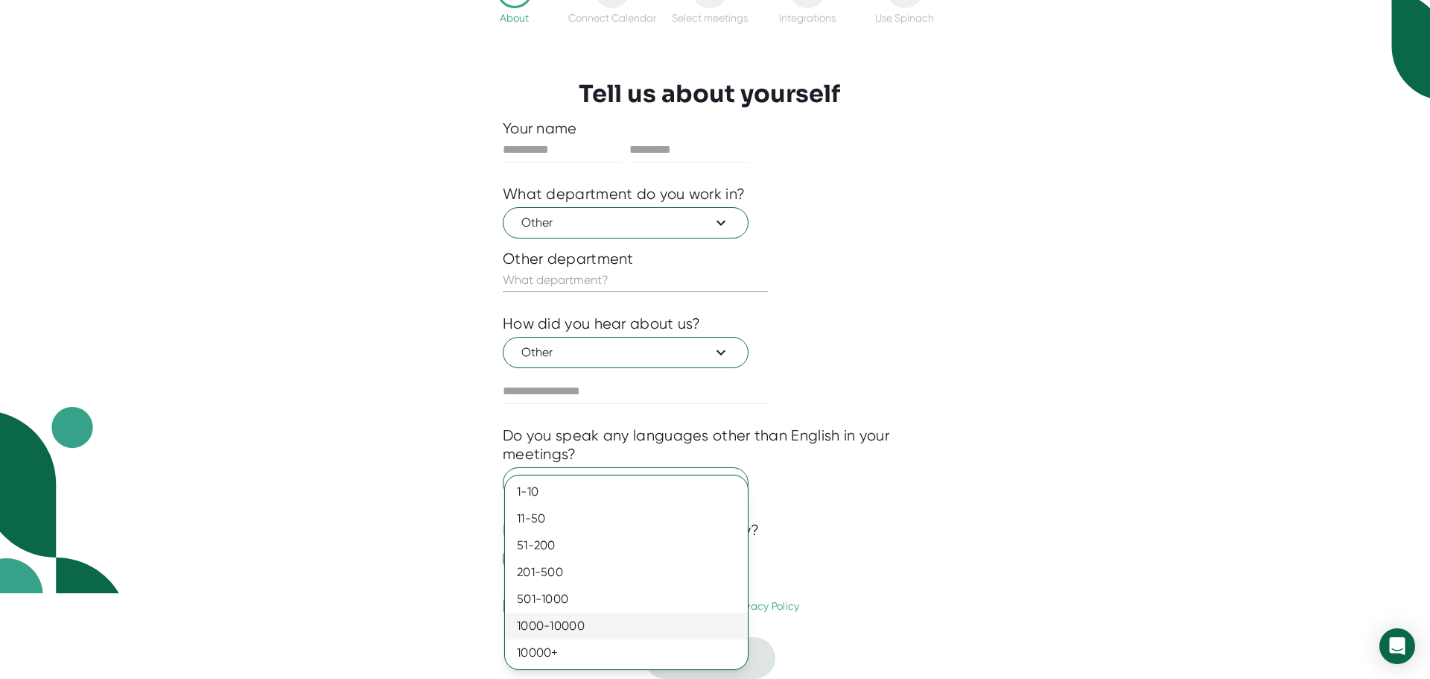
click at [641, 623] on div "1000-10000" at bounding box center [626, 625] width 243 height 27
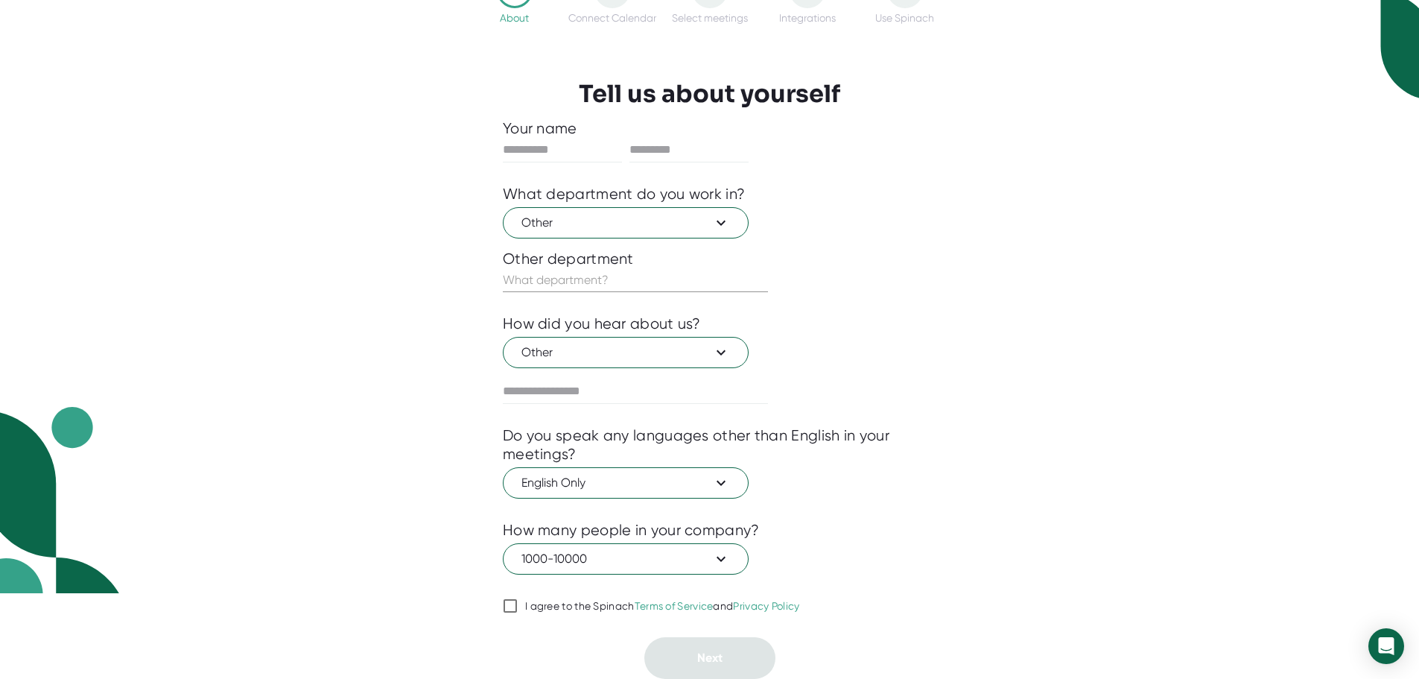
click at [503, 600] on input "I agree to the Spinach Terms of Service and Privacy Policy" at bounding box center [510, 606] width 15 height 18
checkbox input "true"
click at [554, 271] on input "text" at bounding box center [635, 280] width 265 height 24
type input "Foundations"
click at [516, 136] on div "Your name" at bounding box center [709, 128] width 413 height 19
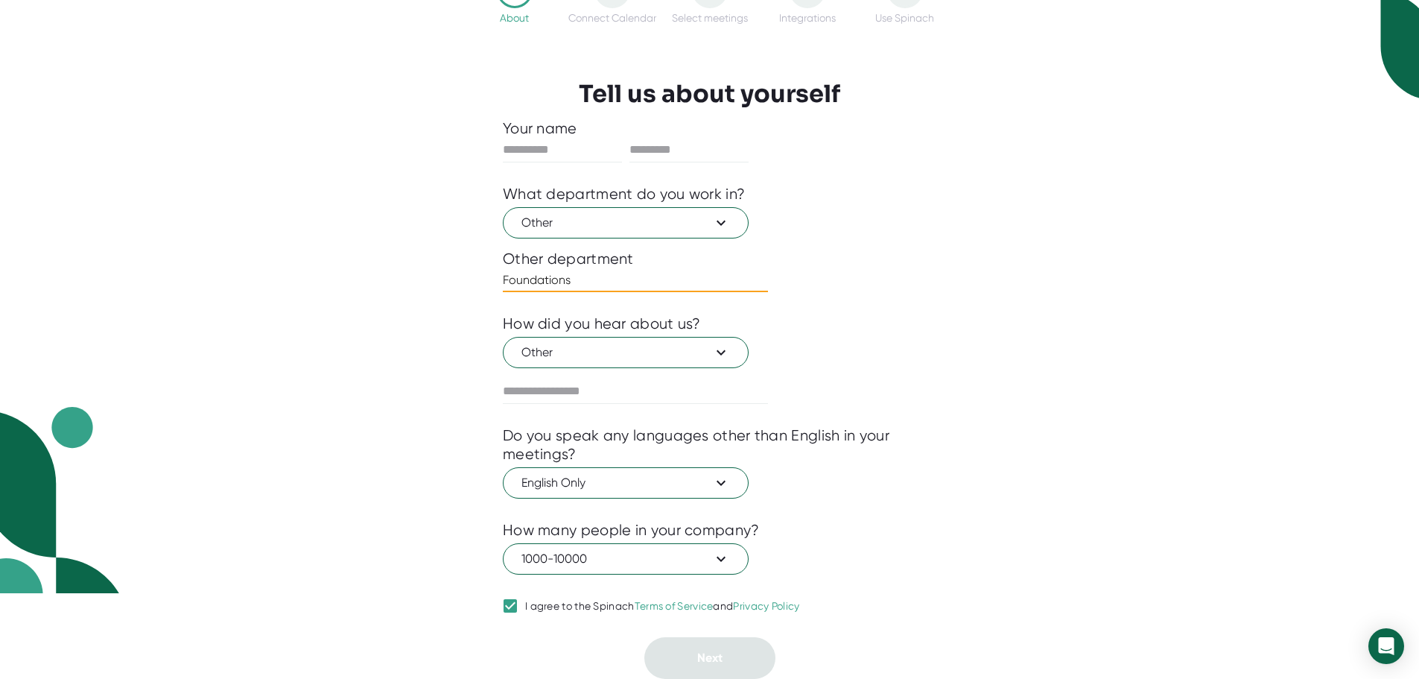
drag, startPoint x: 594, startPoint y: 284, endPoint x: 294, endPoint y: 296, distance: 300.5
click at [294, 296] on div "1 About 2 Connect Calendar 3 Select meetings 4 Integrations Use Spinach Tell us…" at bounding box center [709, 253] width 1419 height 679
click at [539, 150] on input "text" at bounding box center [562, 150] width 119 height 24
type input "****"
type input "******"
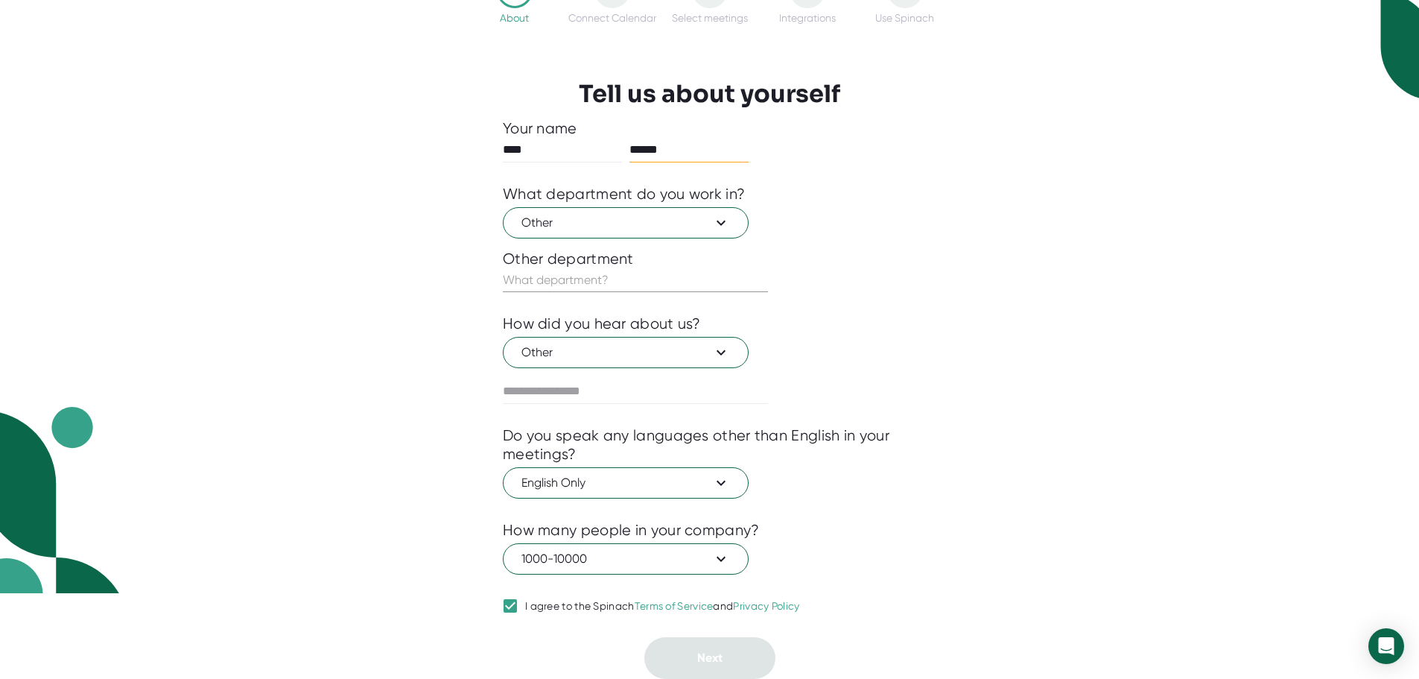
click at [856, 598] on div "Your name **** ****** What department do you work in? Other Other department Ho…" at bounding box center [709, 398] width 413 height 559
click at [580, 272] on input "text" at bounding box center [635, 280] width 265 height 24
type input "F"
type input "Foundation"
click at [729, 656] on button "Next" at bounding box center [709, 658] width 131 height 42
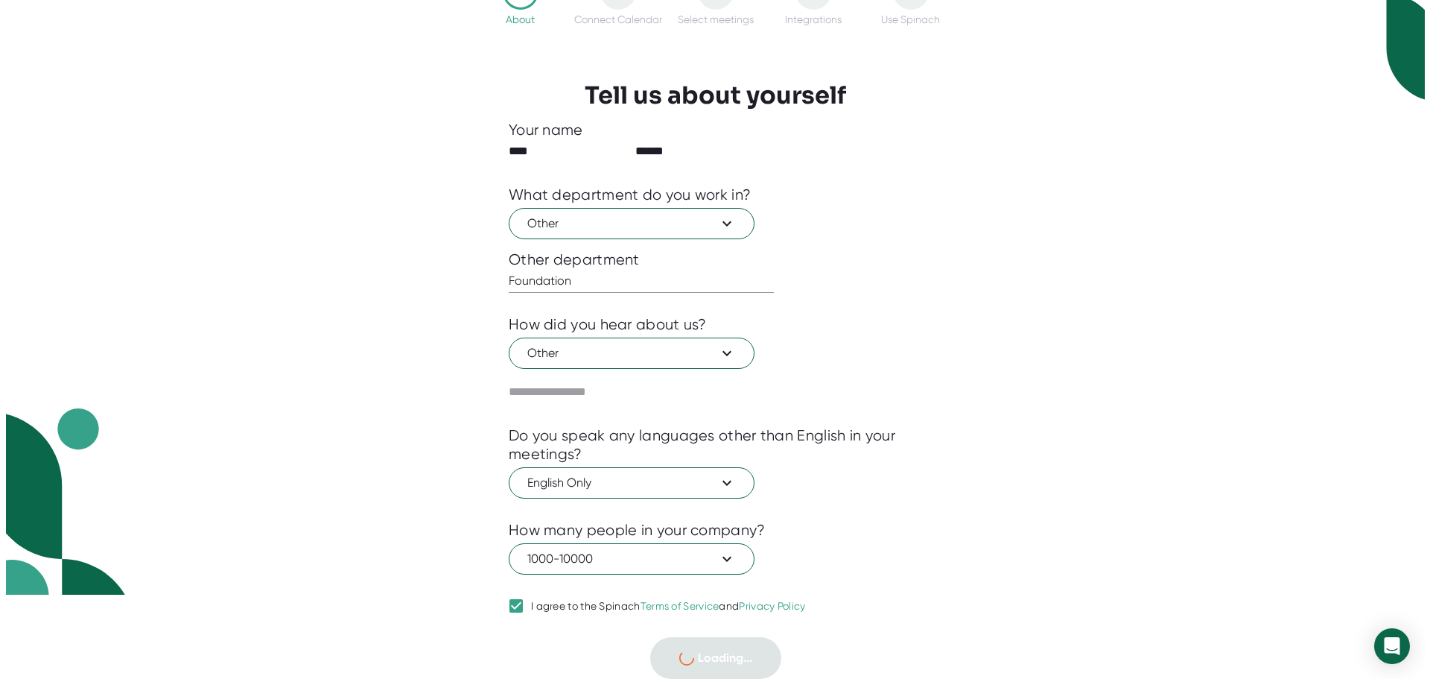
scroll to position [0, 0]
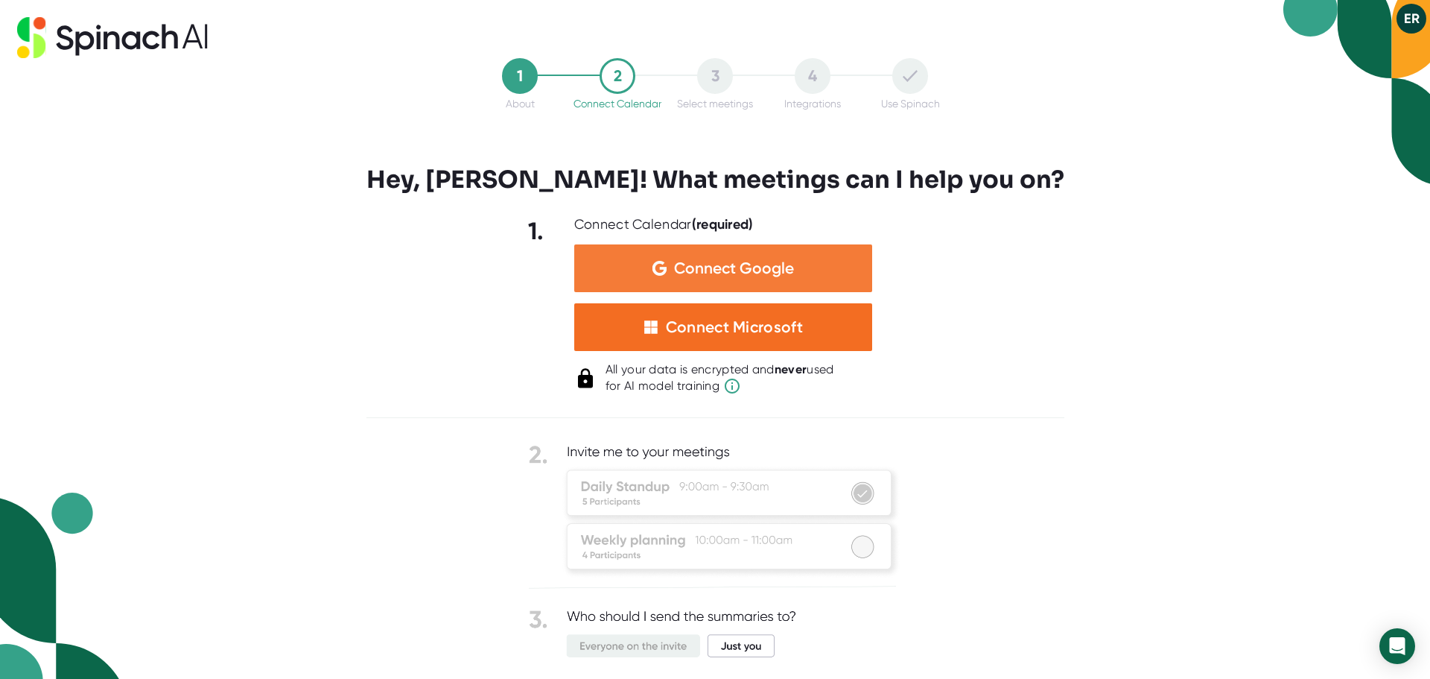
click at [728, 269] on span "Connect Google" at bounding box center [734, 268] width 120 height 15
